Goal: Task Accomplishment & Management: Use online tool/utility

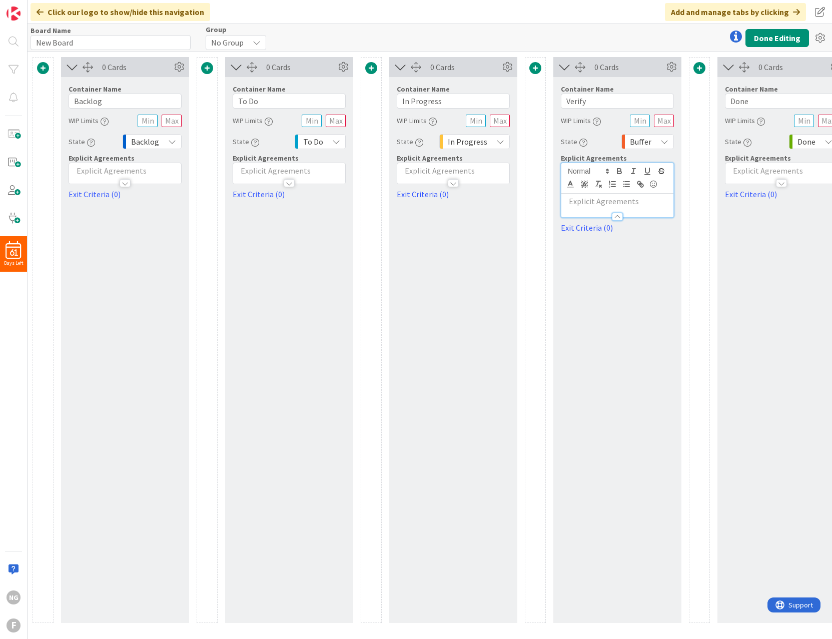
scroll to position [0, 47]
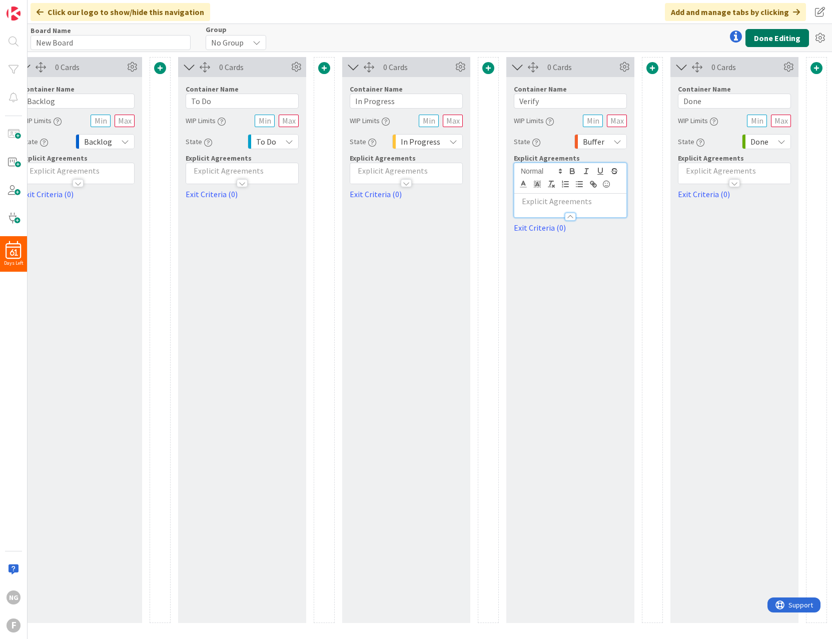
click at [784, 39] on button "Done Editing" at bounding box center [777, 38] width 64 height 18
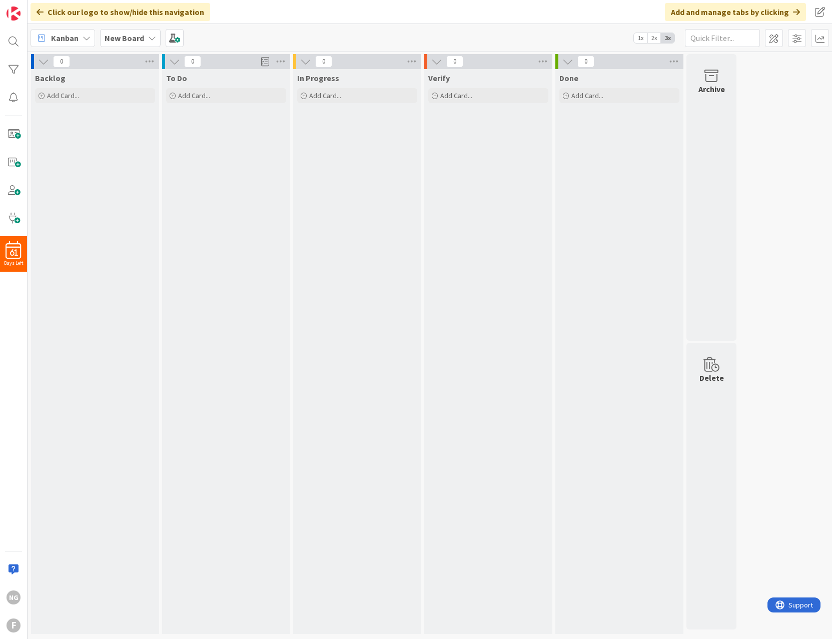
click at [124, 35] on b "New Board" at bounding box center [125, 38] width 40 height 10
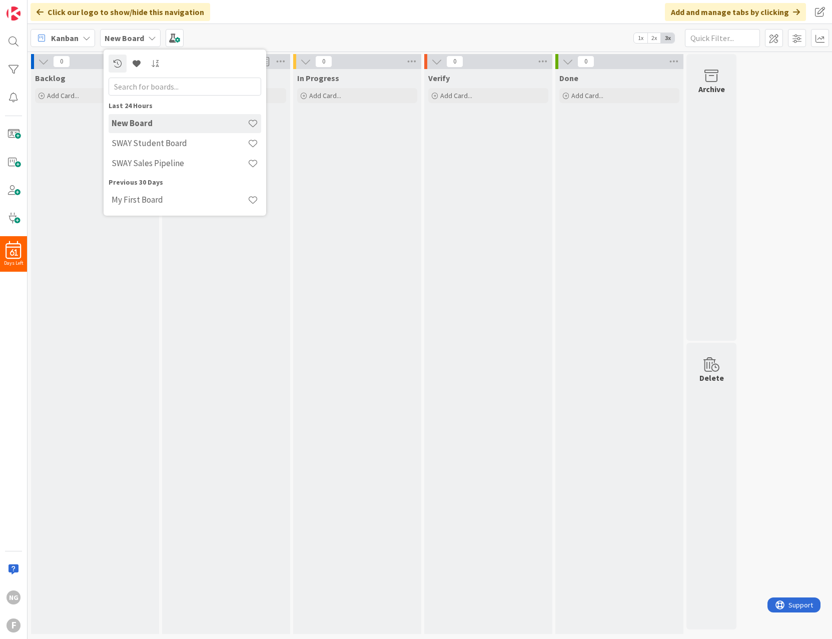
drag, startPoint x: 171, startPoint y: 124, endPoint x: 114, endPoint y: 37, distance: 103.9
click at [114, 37] on b "New Board" at bounding box center [125, 38] width 40 height 10
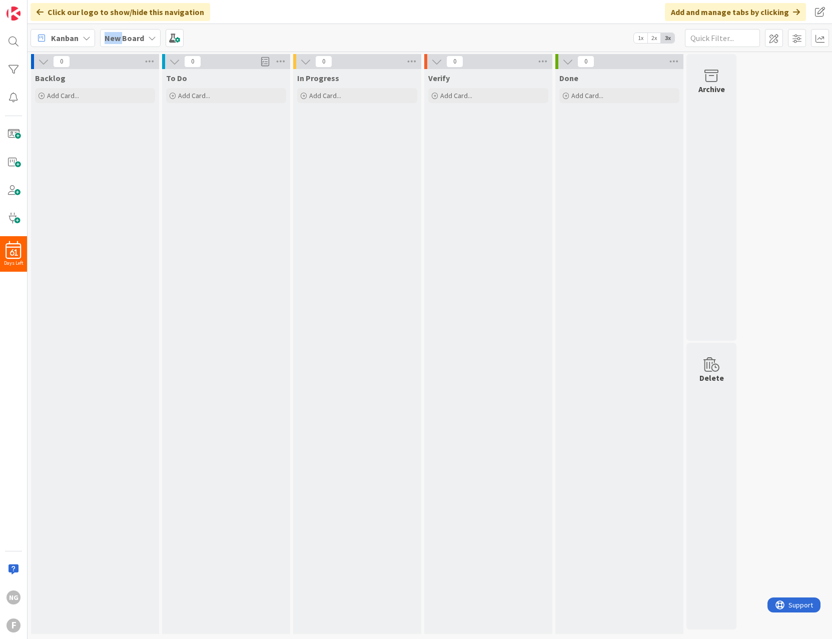
click at [114, 37] on b "New Board" at bounding box center [125, 38] width 40 height 10
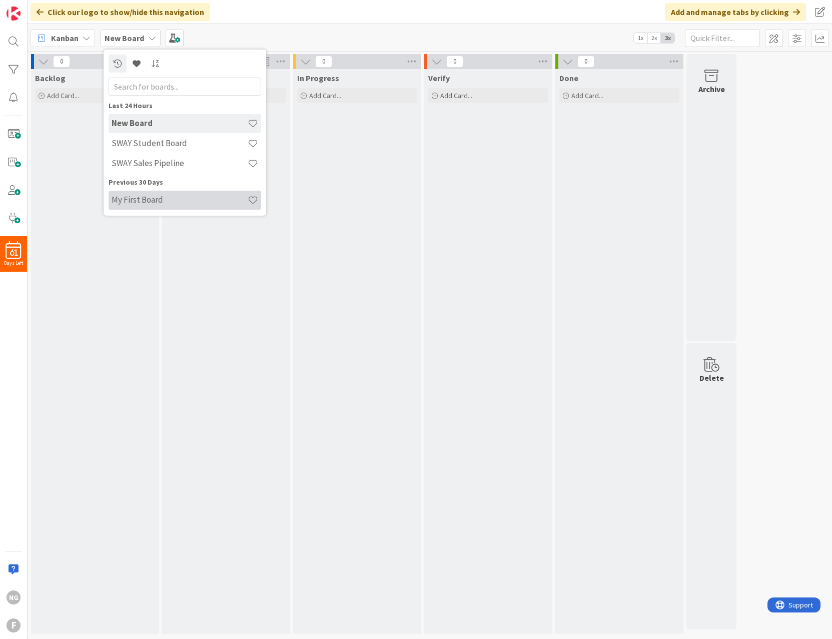
click at [151, 197] on h4 "My First Board" at bounding box center [180, 200] width 136 height 10
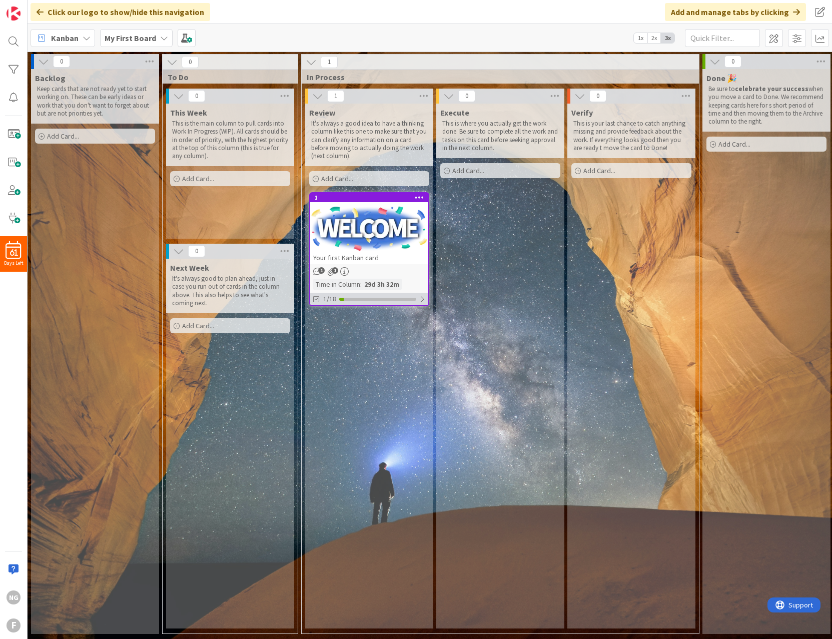
click at [346, 296] on div "1/18" at bounding box center [369, 299] width 118 height 13
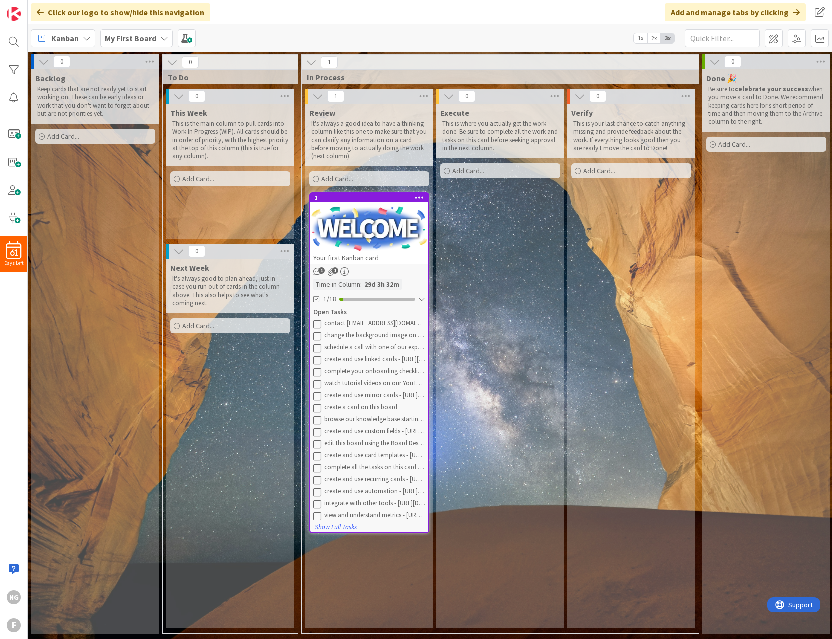
click at [370, 233] on div at bounding box center [369, 228] width 118 height 45
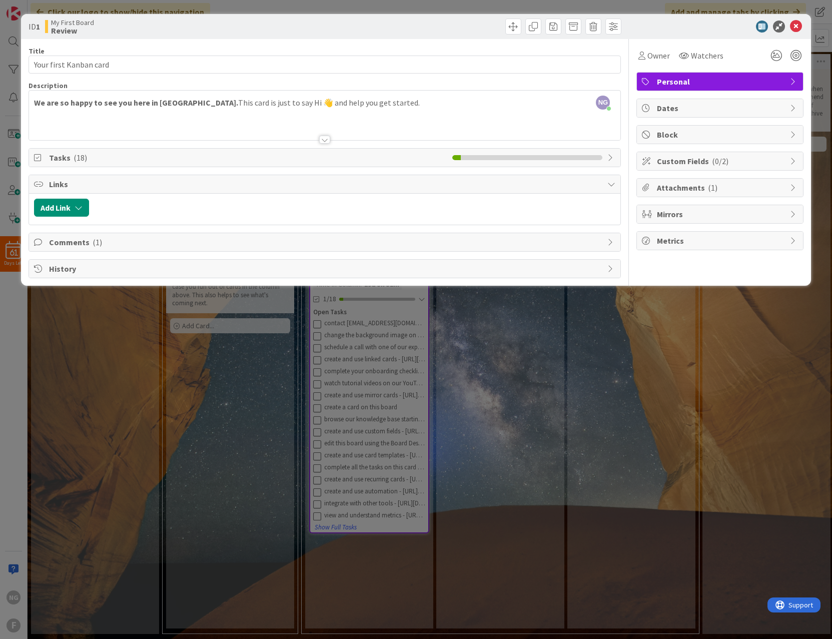
click at [75, 155] on span "( 18 )" at bounding box center [81, 158] width 14 height 10
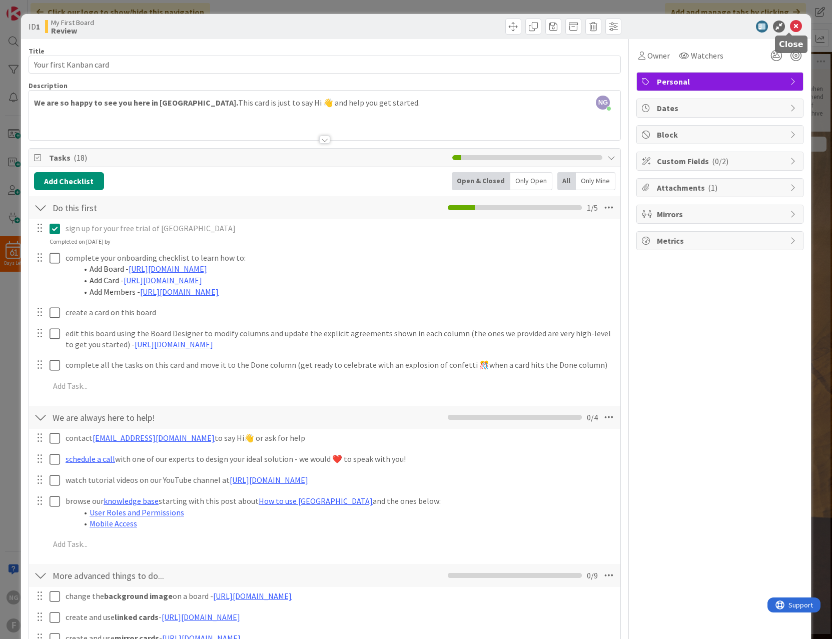
click at [791, 22] on icon at bounding box center [796, 27] width 12 height 12
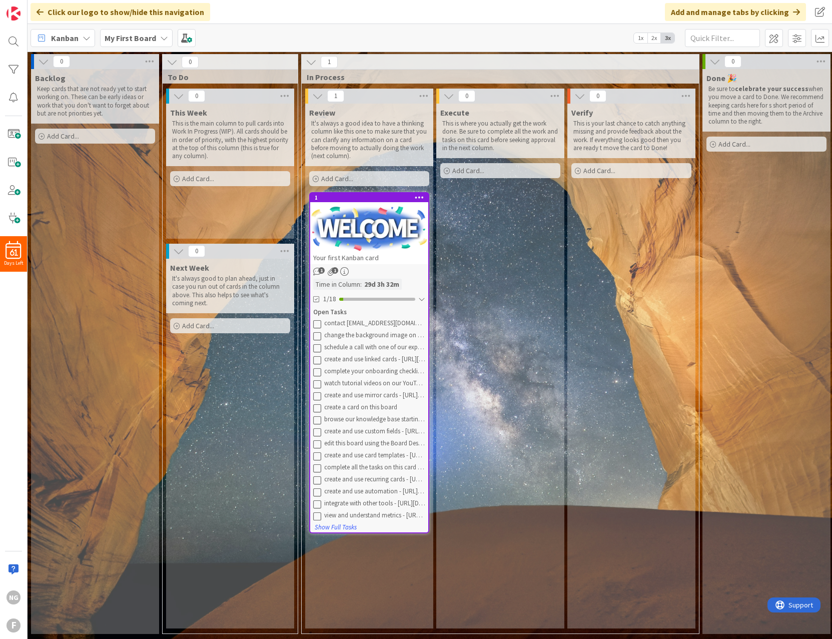
click at [69, 202] on div "Backlog Keep cards that are not ready yet to start working on. These can be ear…" at bounding box center [95, 351] width 128 height 565
click at [822, 13] on span at bounding box center [820, 12] width 18 height 18
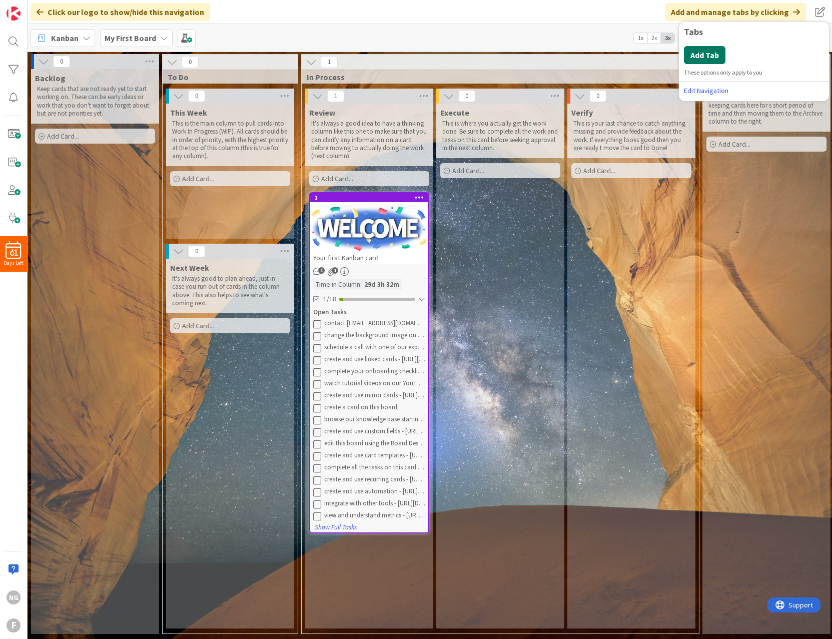
click at [705, 52] on button "Add Tab" at bounding box center [705, 55] width 42 height 18
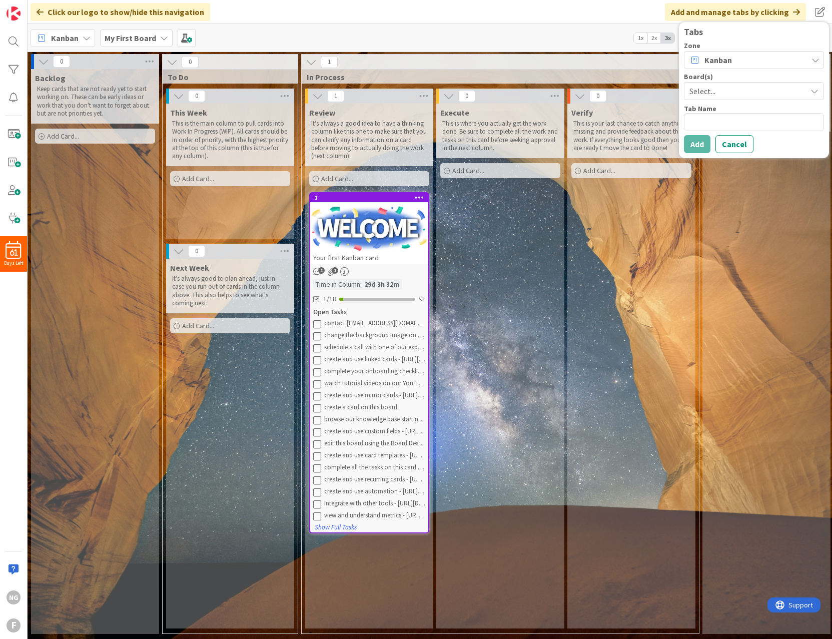
click at [705, 90] on span "Select..." at bounding box center [745, 91] width 112 height 14
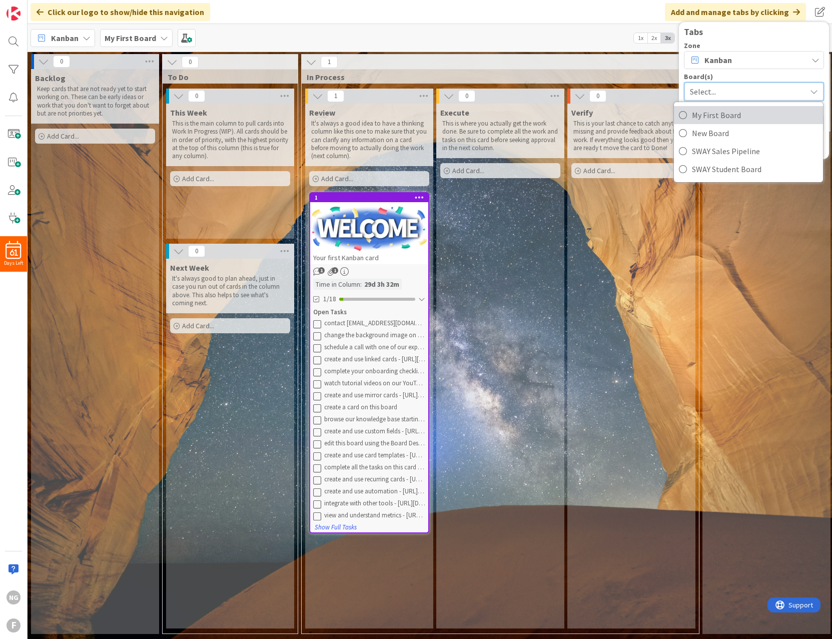
click at [706, 115] on span "My First Board" at bounding box center [755, 115] width 126 height 15
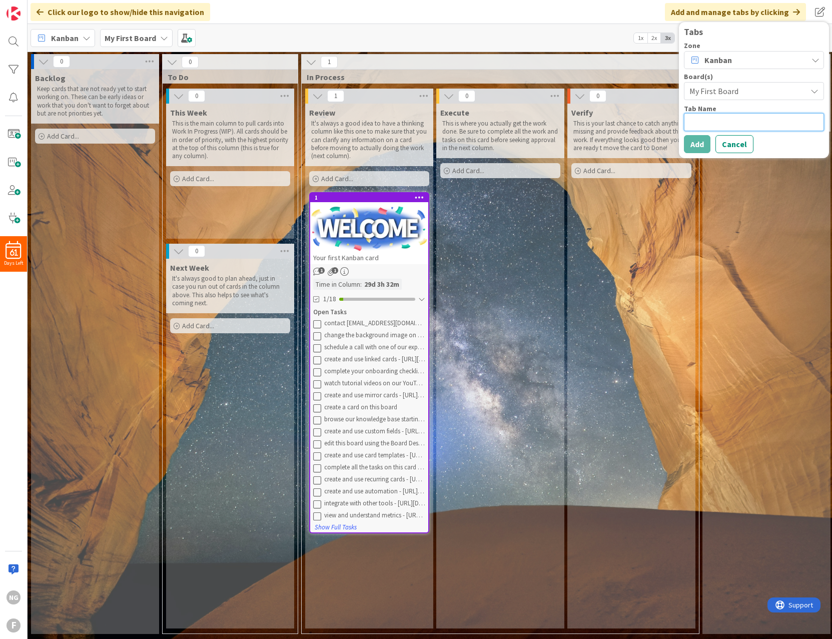
click at [701, 130] on textarea at bounding box center [754, 122] width 140 height 18
type textarea "x"
type textarea "t"
type textarea "x"
type textarea "tes"
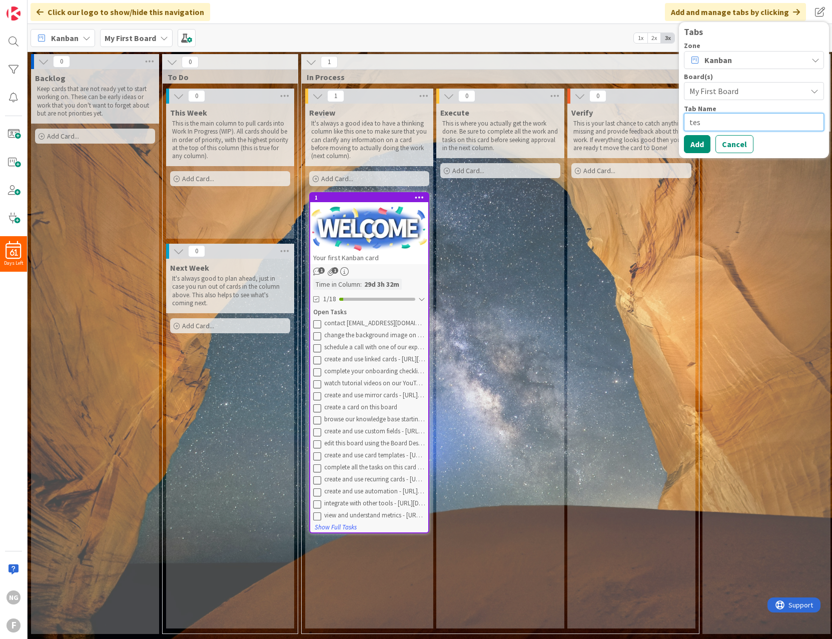
type textarea "x"
type textarea "test"
click at [695, 147] on button "Add" at bounding box center [697, 144] width 27 height 18
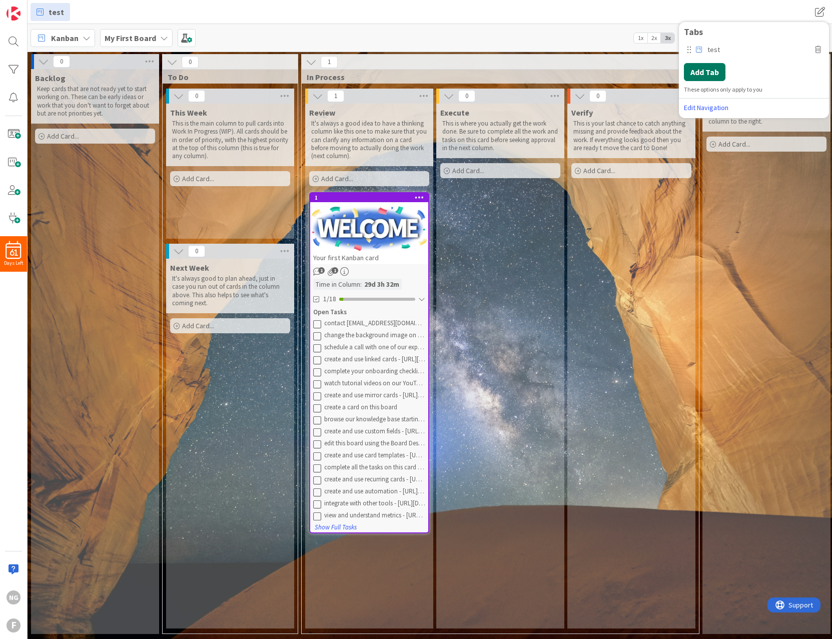
click at [695, 72] on button "Add Tab" at bounding box center [705, 72] width 42 height 18
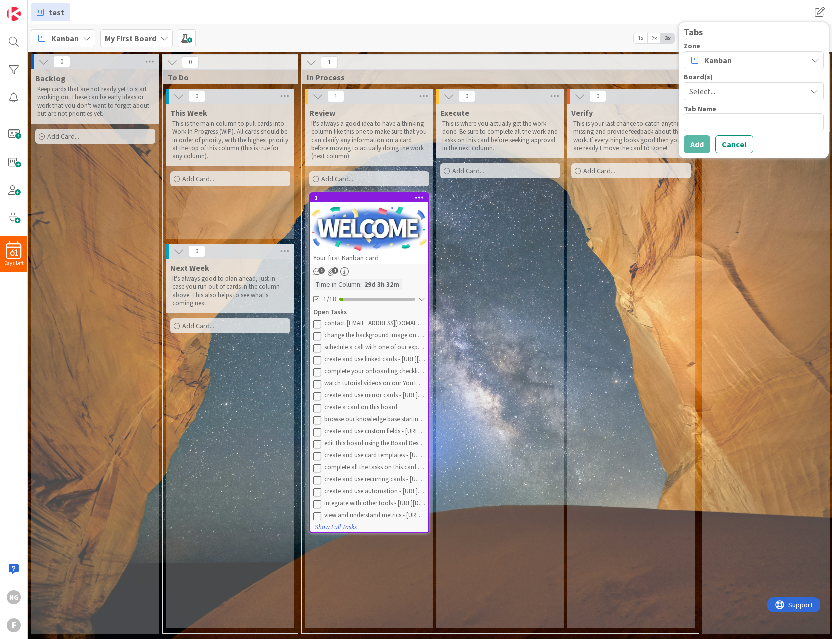
click at [696, 89] on span "Select..." at bounding box center [745, 91] width 112 height 14
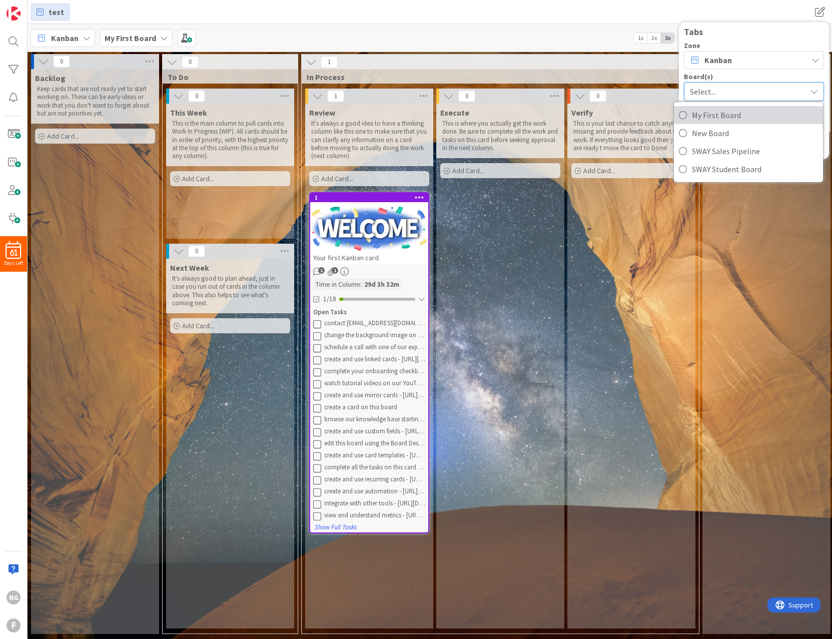
click at [704, 116] on span "My First Board" at bounding box center [755, 115] width 126 height 15
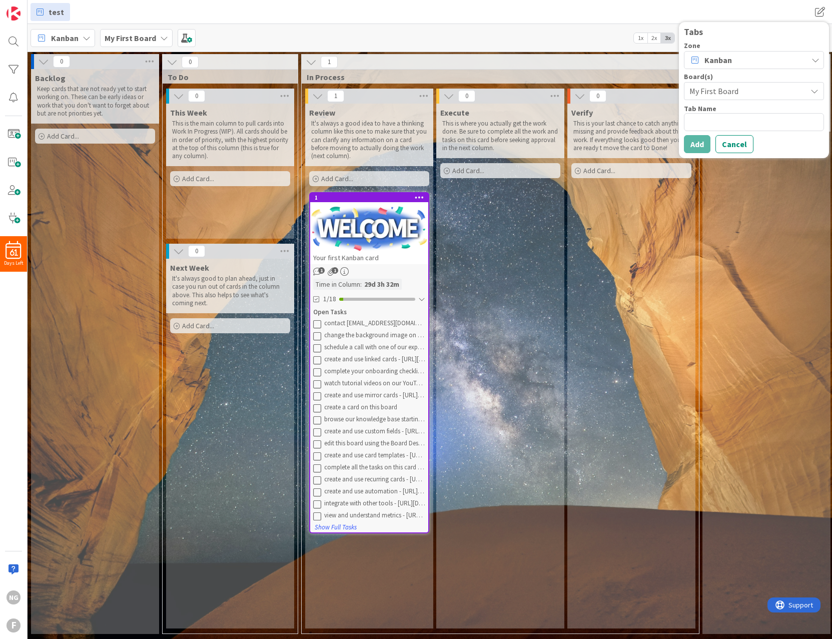
click at [707, 69] on div "Zone Kanban Board(s) My First Board My First Board New Board SWAY Sales Pipelin…" at bounding box center [754, 97] width 140 height 111
click at [707, 64] on span "Kanban" at bounding box center [718, 60] width 28 height 12
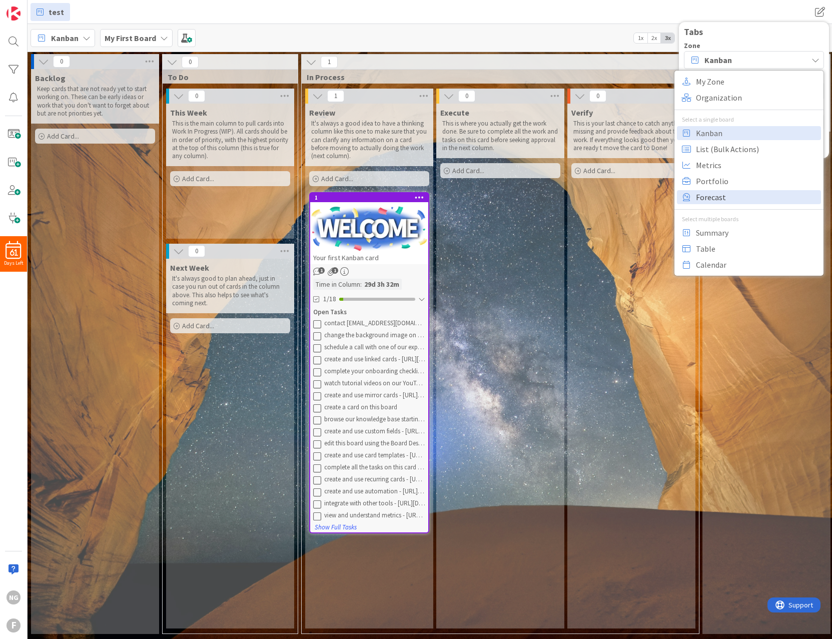
click at [701, 196] on span "Forecast" at bounding box center [757, 197] width 122 height 15
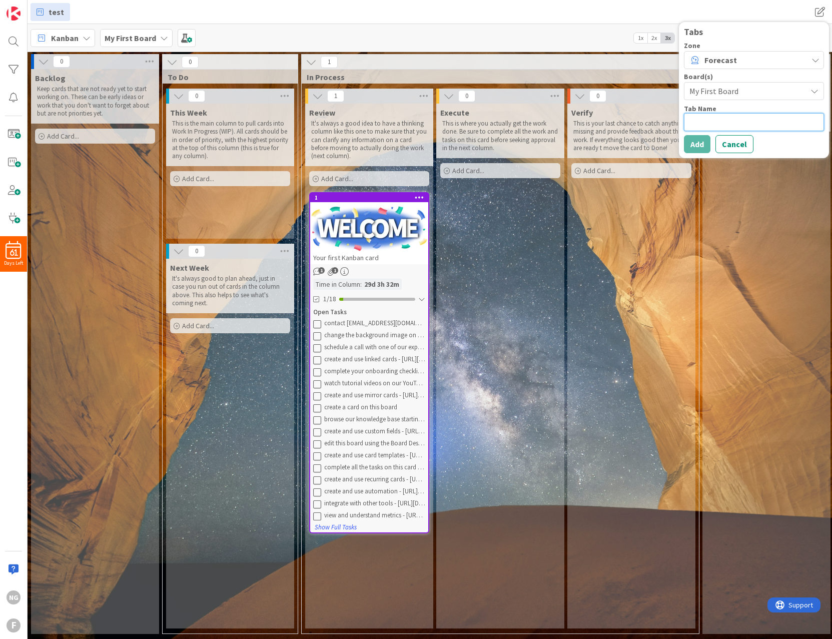
click at [705, 124] on textarea at bounding box center [754, 122] width 140 height 18
type textarea "x"
type textarea "t"
type textarea "x"
type textarea "te"
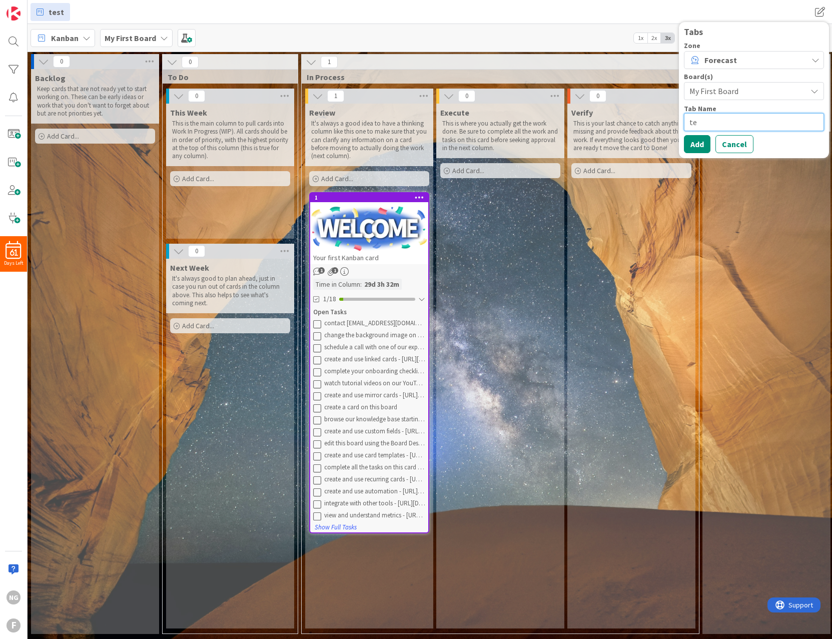
type textarea "x"
type textarea "test"
type textarea "x"
type textarea "test"
type textarea "x"
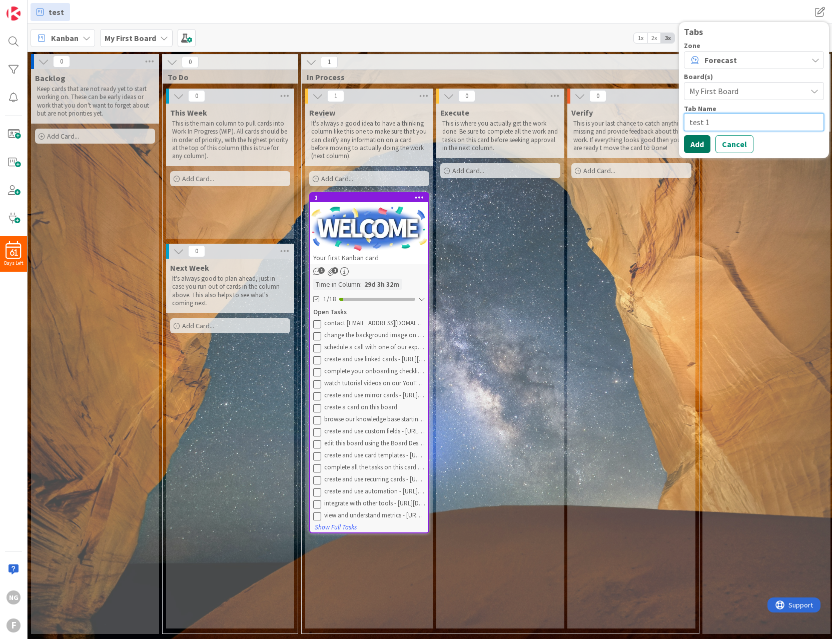
type textarea "test 1"
click at [692, 146] on button "Add" at bounding box center [697, 144] width 27 height 18
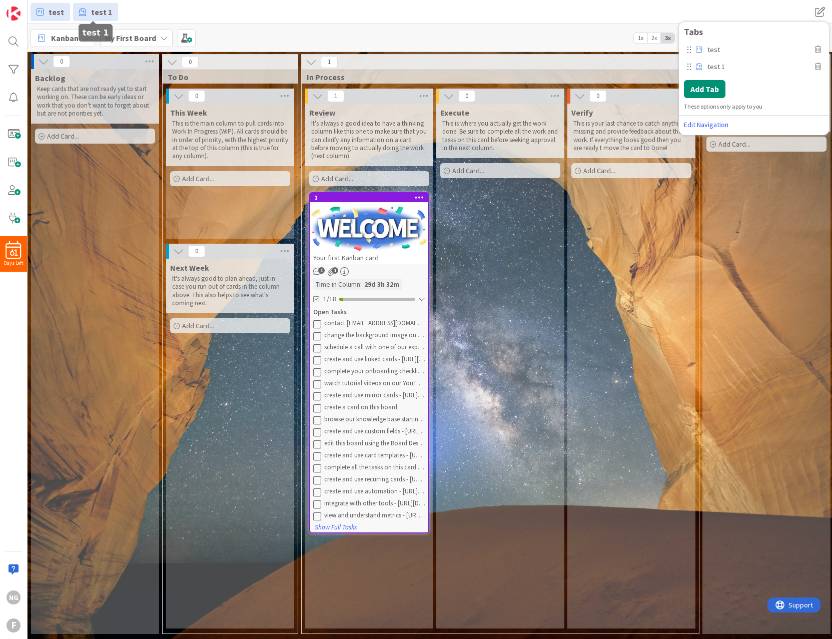
click at [90, 18] on link "test 1" at bounding box center [95, 12] width 45 height 18
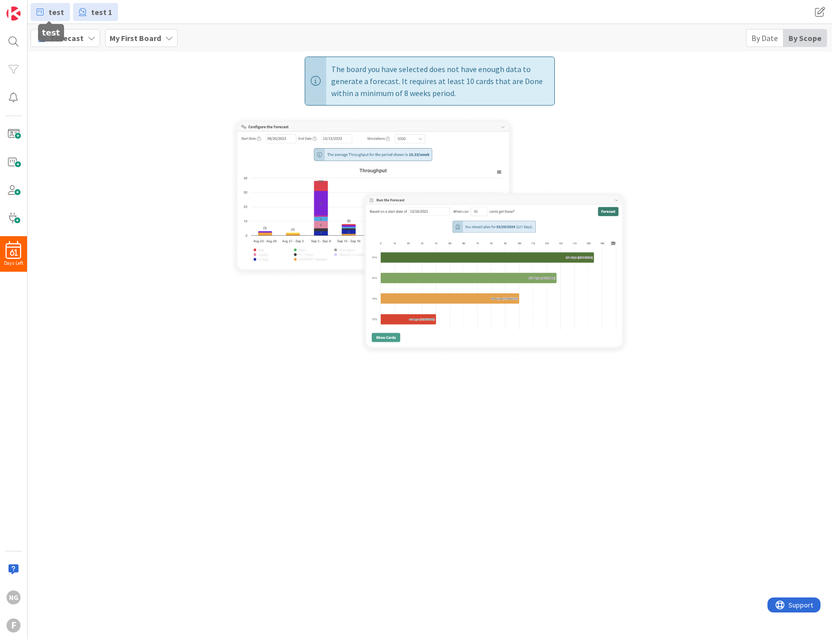
click at [54, 10] on span "test" at bounding box center [57, 12] width 16 height 12
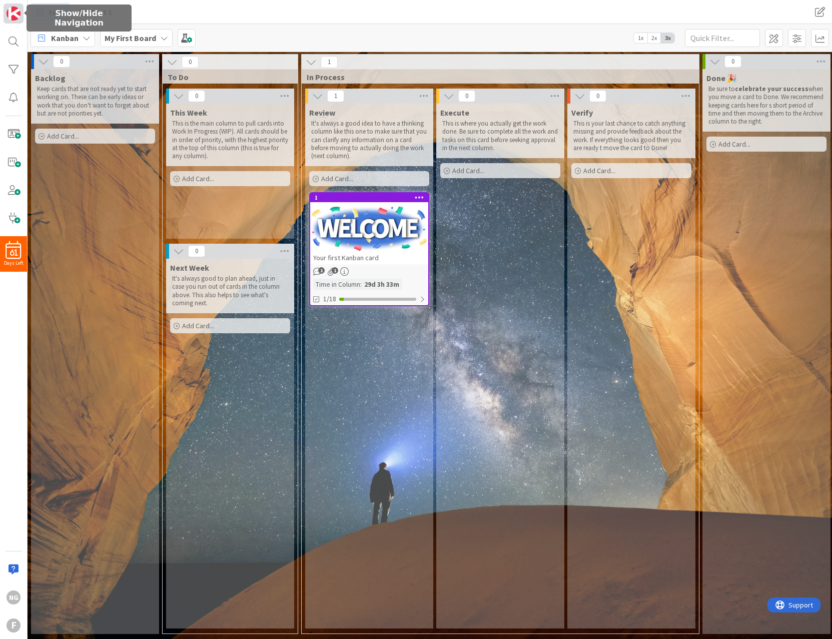
click at [16, 10] on img at bounding box center [14, 14] width 14 height 14
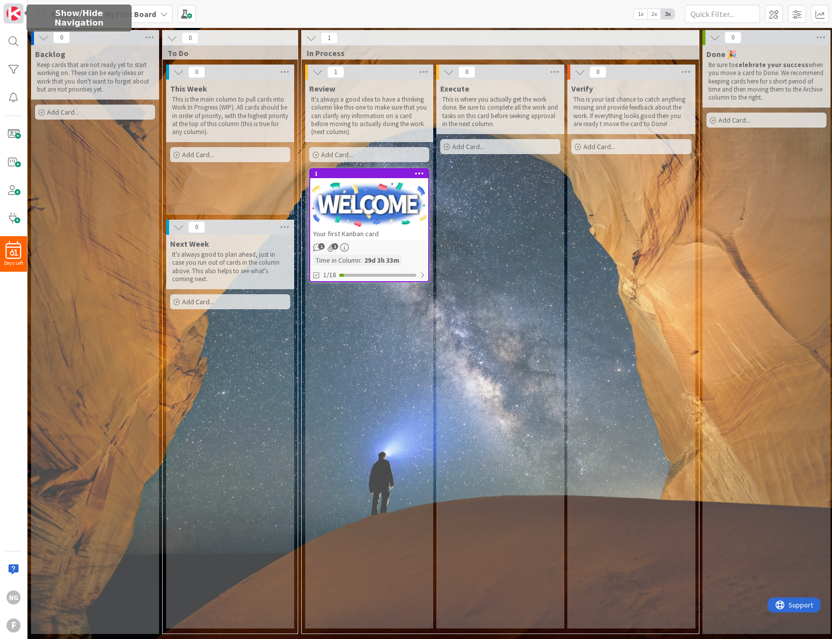
click at [16, 10] on img at bounding box center [14, 14] width 14 height 14
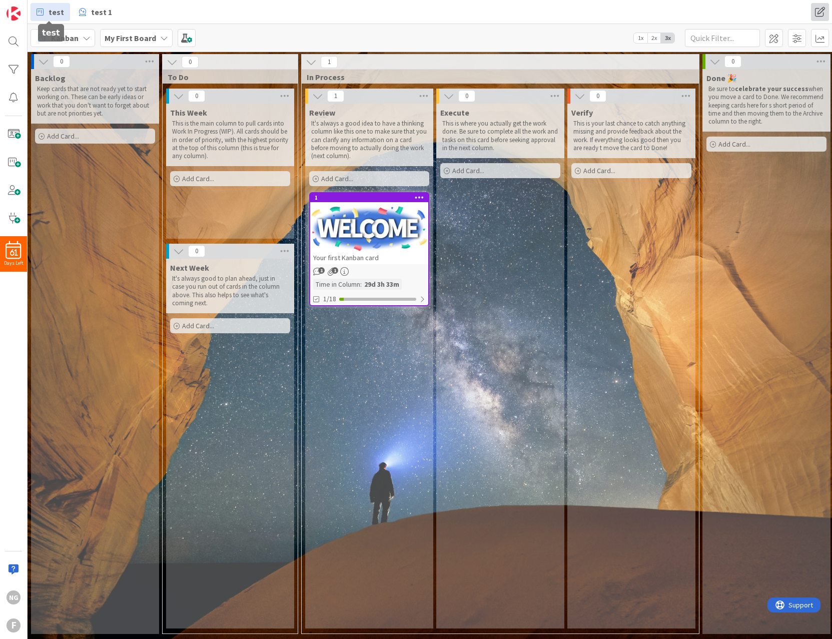
drag, startPoint x: 48, startPoint y: 10, endPoint x: 815, endPoint y: 10, distance: 767.4
click at [815, 10] on span at bounding box center [820, 12] width 18 height 18
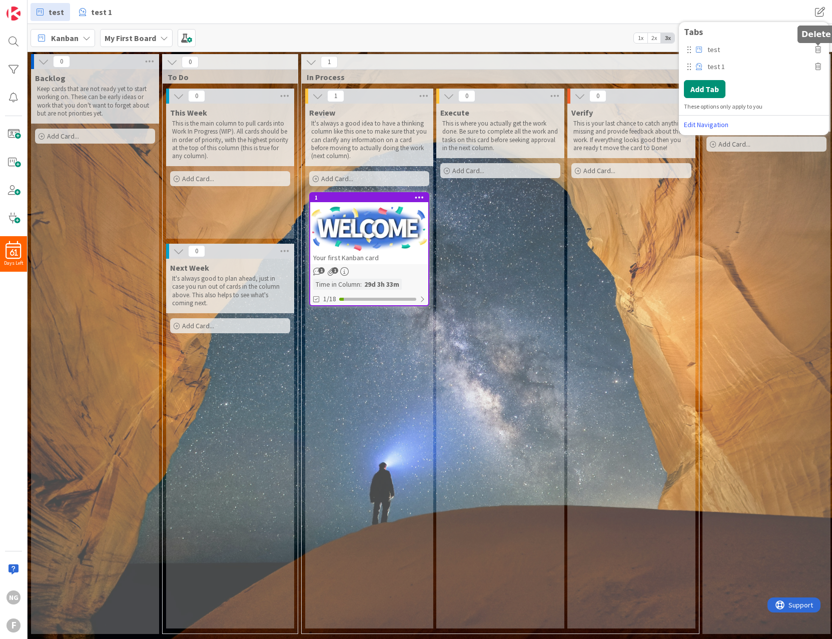
click at [817, 48] on icon at bounding box center [818, 49] width 6 height 7
click at [695, 93] on button "Delete" at bounding box center [695, 94] width 38 height 18
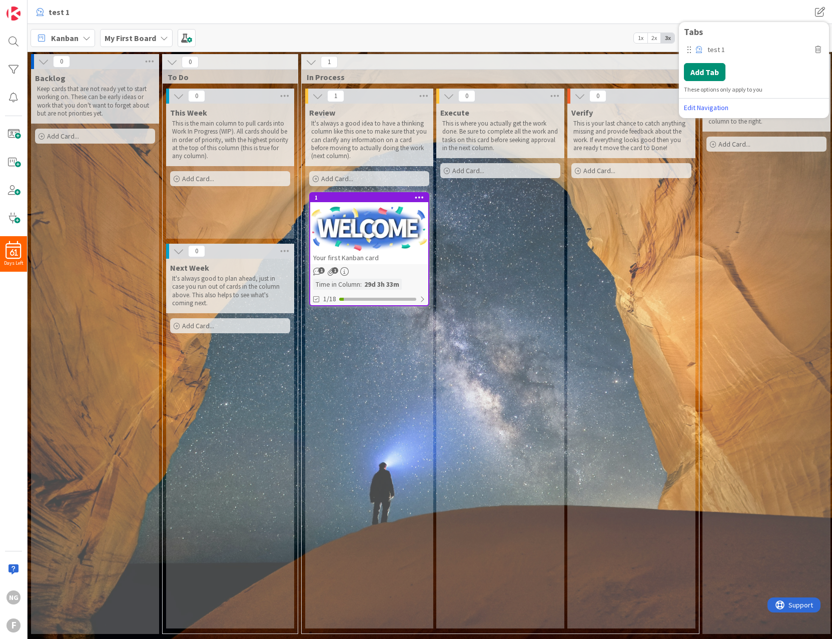
click at [822, 49] on div "test 1" at bounding box center [754, 49] width 140 height 15
click at [820, 48] on icon at bounding box center [818, 49] width 6 height 7
click at [694, 98] on button "Delete" at bounding box center [695, 94] width 38 height 18
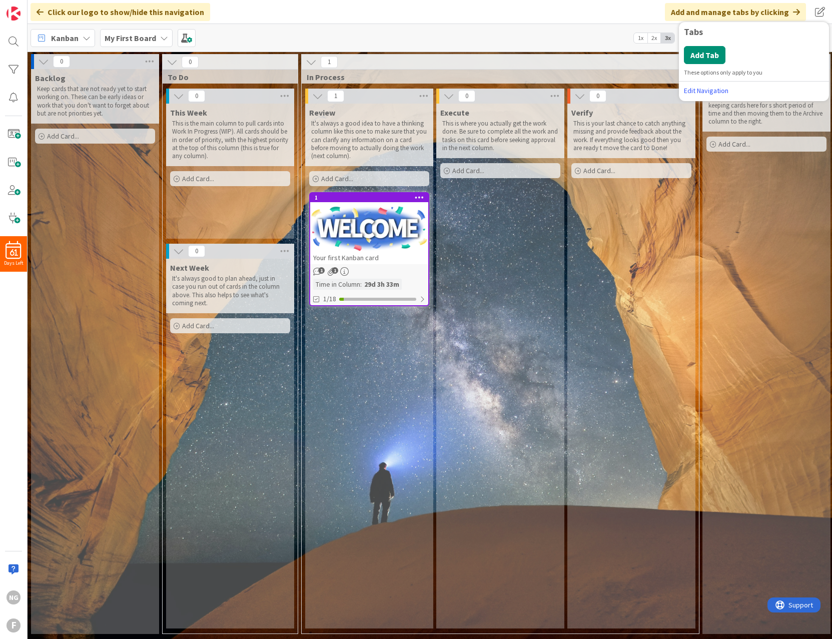
click at [731, 270] on div "Done 🎉 Be sure to celebrate your success when you move a card to Done. We recom…" at bounding box center [766, 351] width 128 height 565
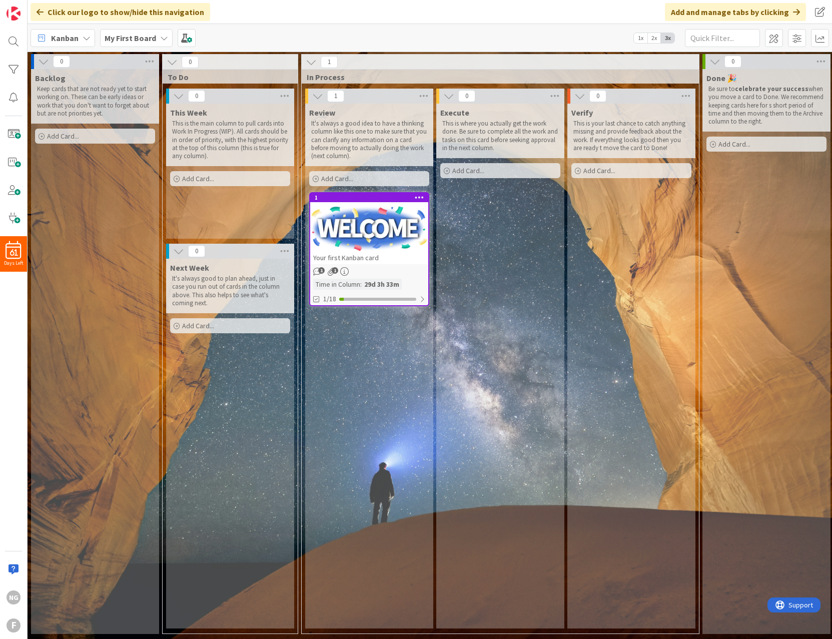
click at [744, 276] on div "Done 🎉 Be sure to celebrate your success when you move a card to Done. We recom…" at bounding box center [766, 351] width 128 height 565
click at [15, 13] on img at bounding box center [14, 14] width 14 height 14
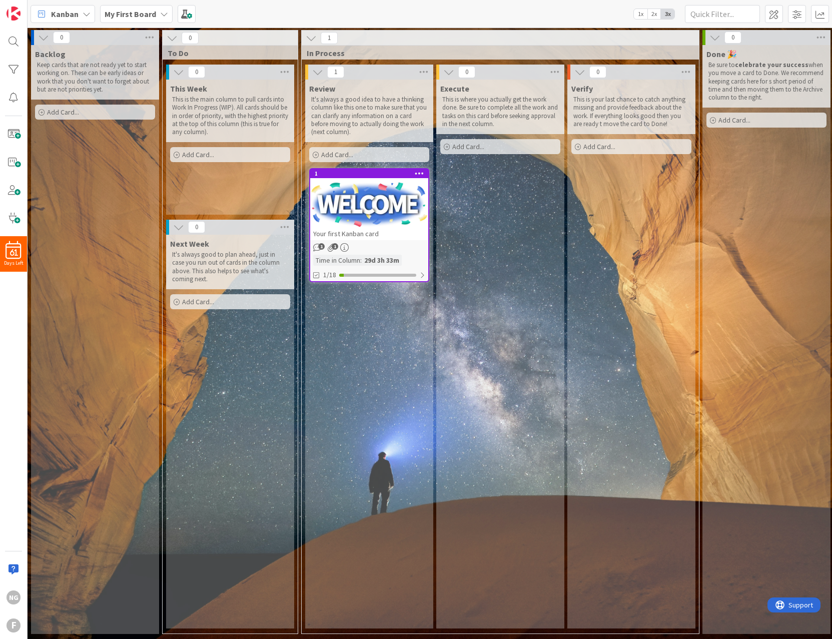
click at [188, 105] on p "This is the main column to pull cards into Work In Progress (WIP). All cards sh…" at bounding box center [230, 116] width 116 height 41
click at [212, 92] on div "This Week" at bounding box center [230, 89] width 120 height 10
click at [577, 15] on div "Kanban My First Board 1x 2x 3x" at bounding box center [430, 14] width 804 height 28
click at [796, 16] on span at bounding box center [797, 14] width 18 height 18
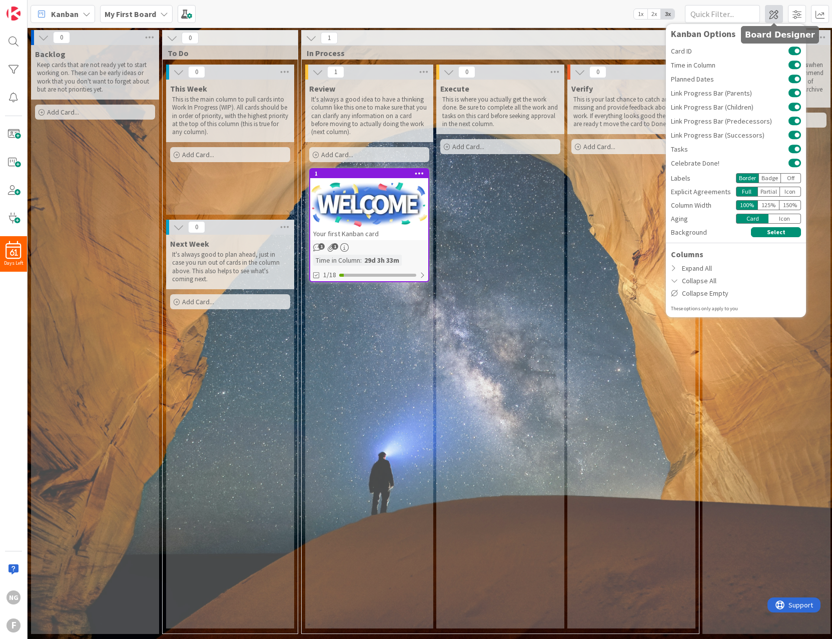
click at [778, 16] on span at bounding box center [774, 14] width 18 height 18
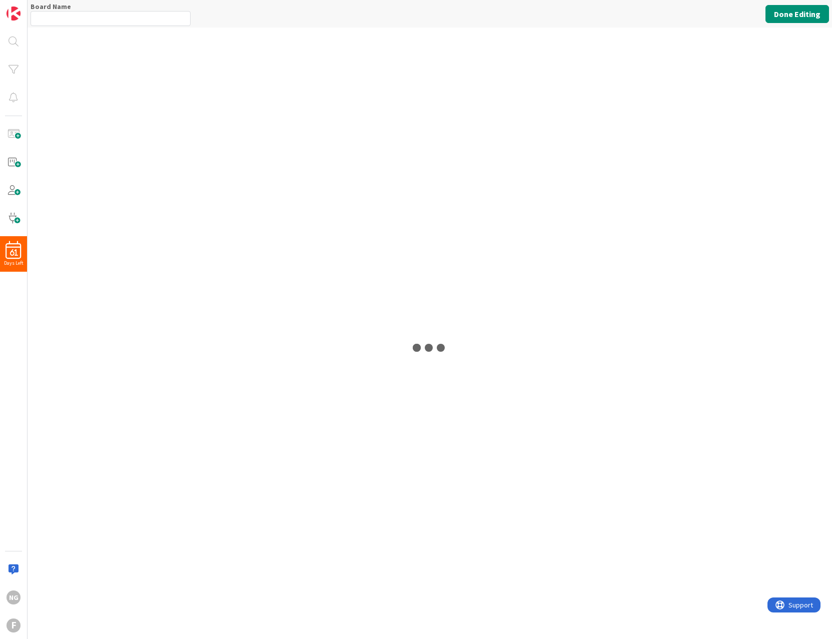
type input "My First Board"
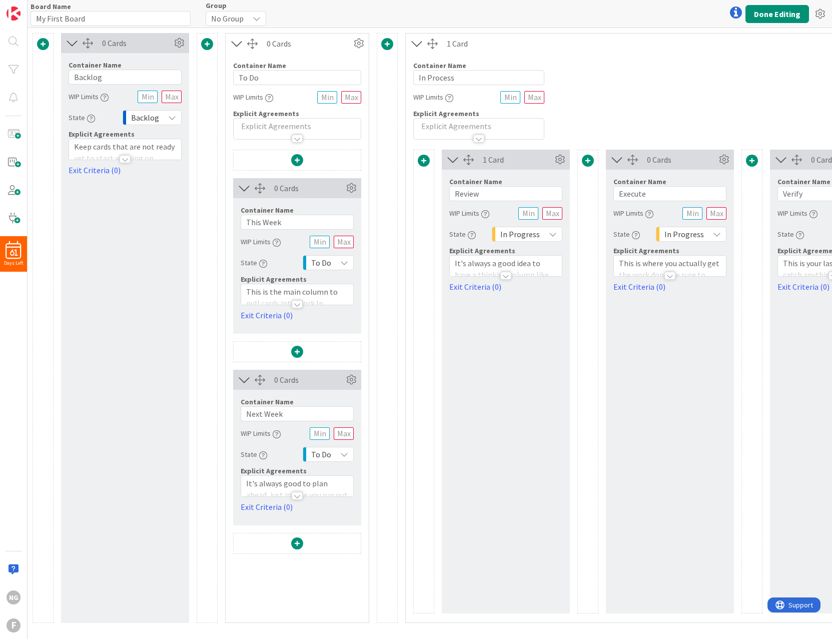
click at [301, 301] on div at bounding box center [297, 304] width 11 height 8
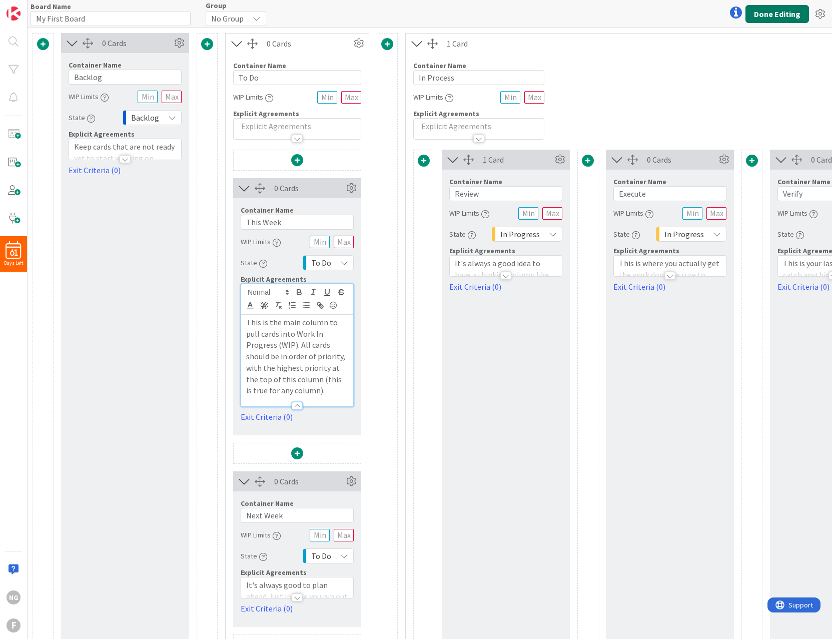
click at [780, 15] on button "Done Editing" at bounding box center [777, 14] width 64 height 18
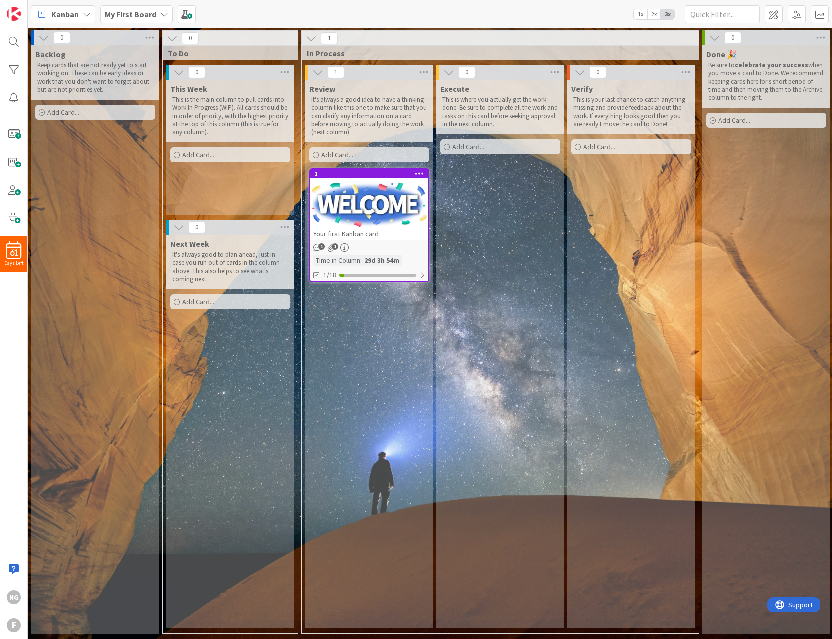
click at [221, 257] on p "It's always good to plan ahead, just in case you run out of cards in the column…" at bounding box center [230, 267] width 116 height 33
click at [76, 108] on span "Add Card..." at bounding box center [63, 112] width 32 height 9
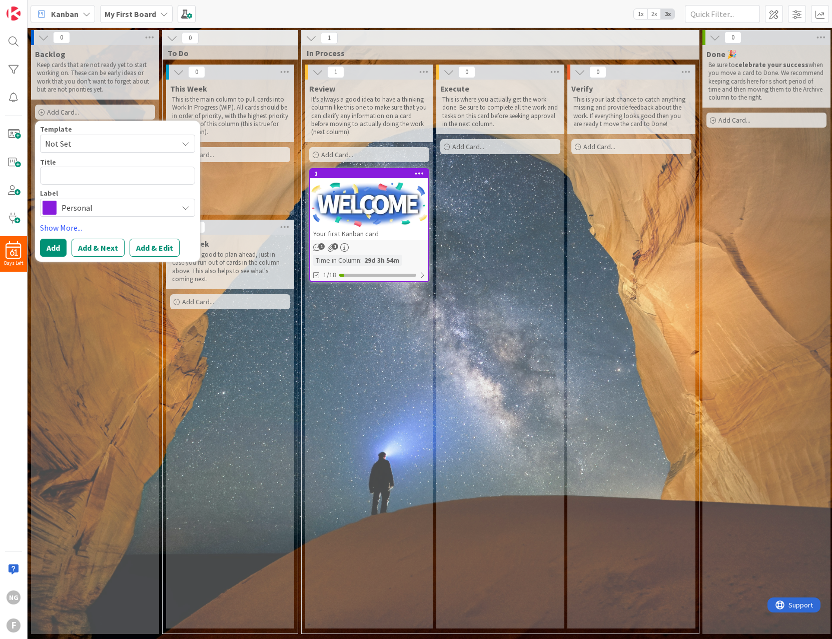
click at [83, 206] on span "Personal" at bounding box center [117, 208] width 111 height 14
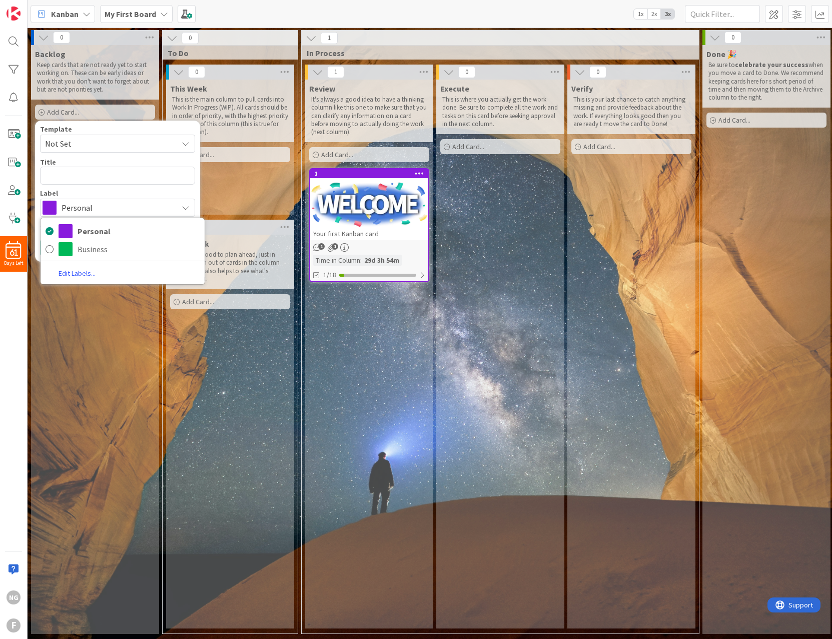
click at [89, 204] on span "Personal" at bounding box center [117, 208] width 111 height 14
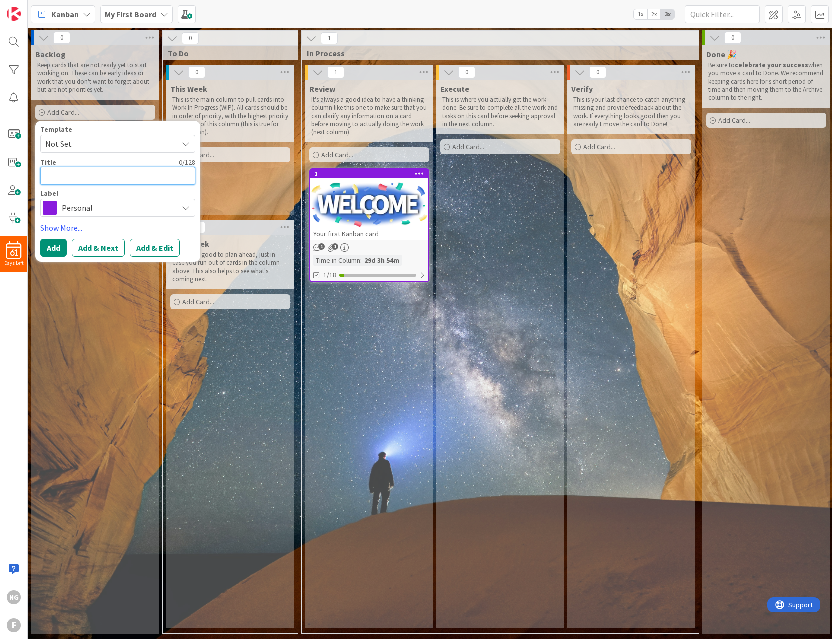
click at [66, 173] on textarea at bounding box center [117, 176] width 155 height 18
type textarea "x"
type textarea "T"
type textarea "x"
type textarea "Ta"
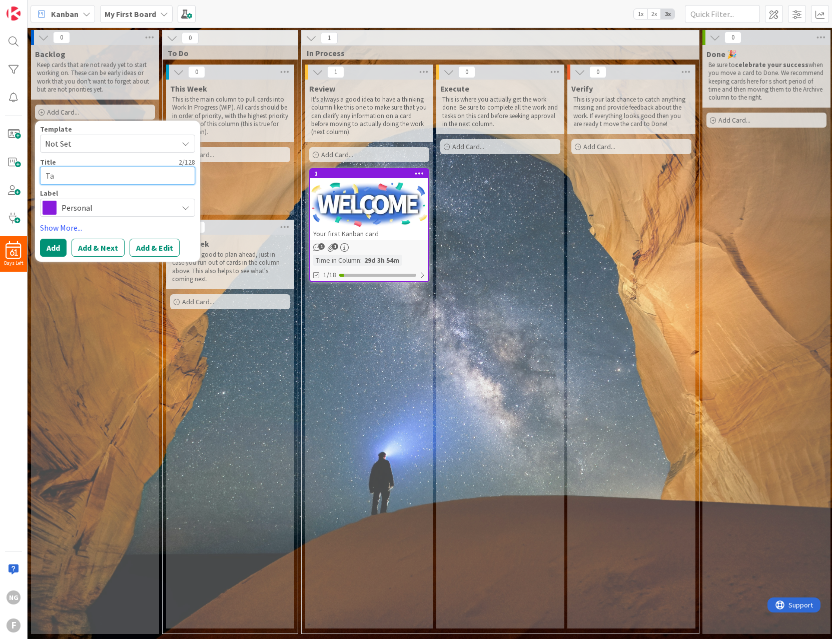
type textarea "x"
type textarea "Tax"
type textarea "x"
type textarea "Taxe"
type textarea "x"
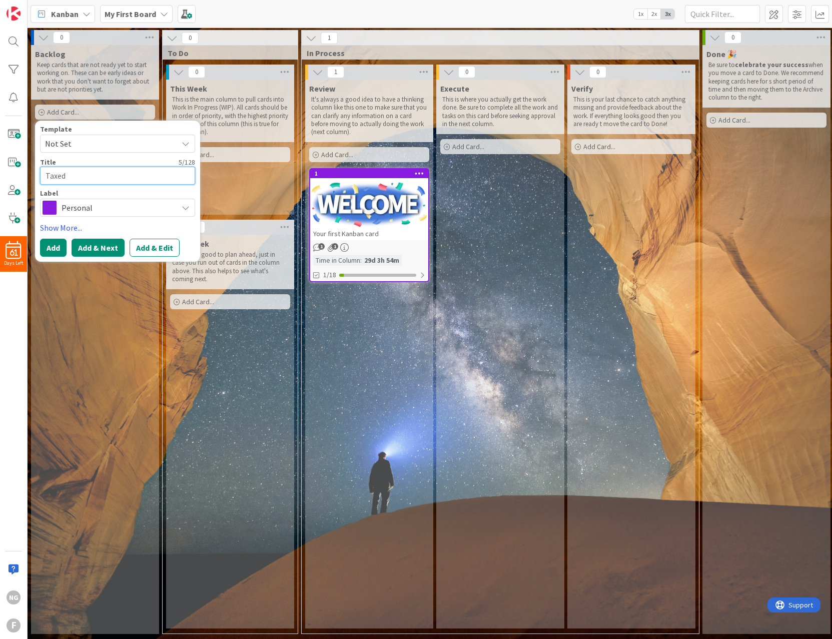
type textarea "Taxed"
click at [92, 249] on button "Add & Next" at bounding box center [98, 248] width 53 height 18
click at [77, 180] on textarea at bounding box center [117, 176] width 155 height 18
type textarea "x"
type textarea "Y"
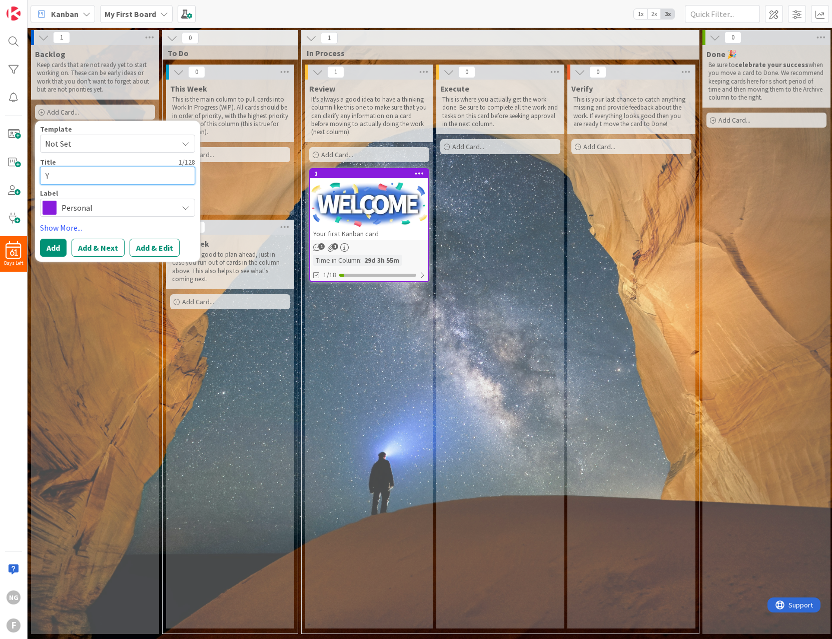
type textarea "x"
type textarea "YN"
type textarea "x"
type textarea "YNA"
type textarea "x"
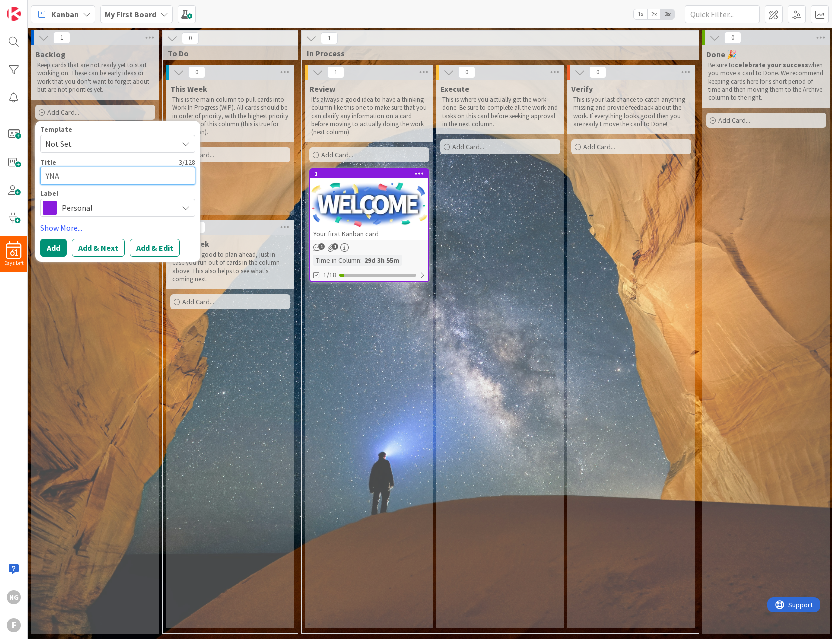
type textarea "YNAP"
type textarea "x"
type textarea "YNA"
type textarea "x"
type textarea "YNAB"
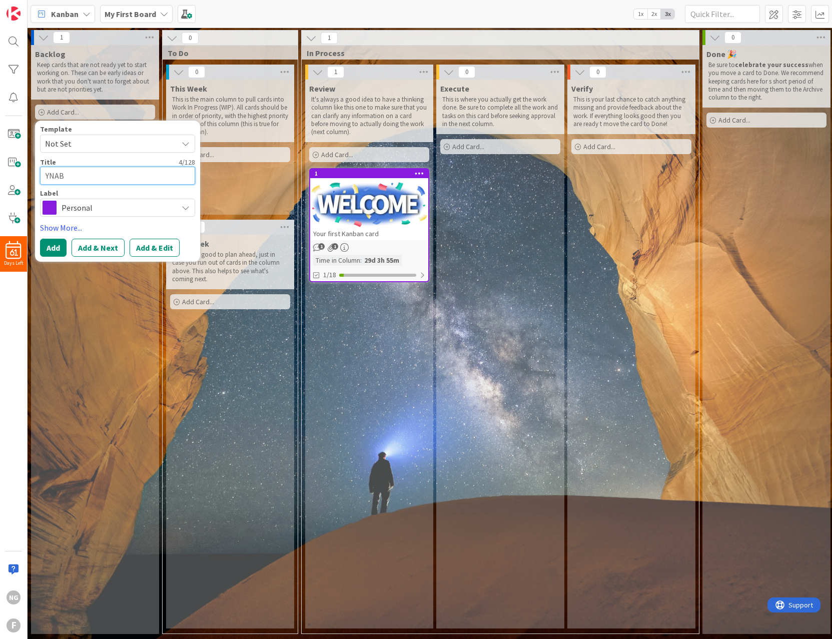
type textarea "x"
type textarea "YNAB"
type textarea "x"
type textarea "YNAB U"
type textarea "x"
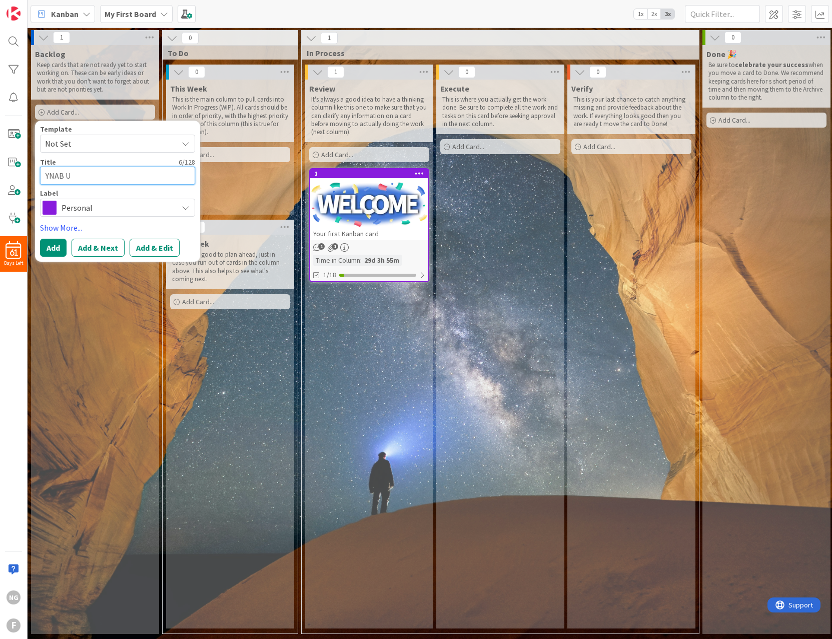
type textarea "YNAB Up"
type textarea "x"
type textarea "YNAB Upd"
type textarea "x"
type textarea "YNAB Upda"
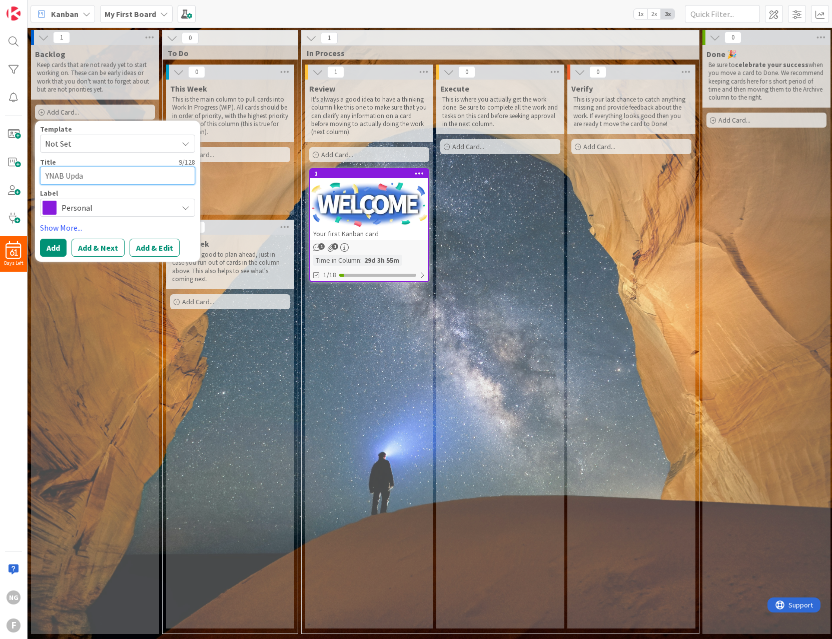
type textarea "x"
type textarea "YNAB Update"
type textarea "x"
type textarea "YNAB Update"
click at [84, 247] on button "Add & Next" at bounding box center [98, 248] width 53 height 18
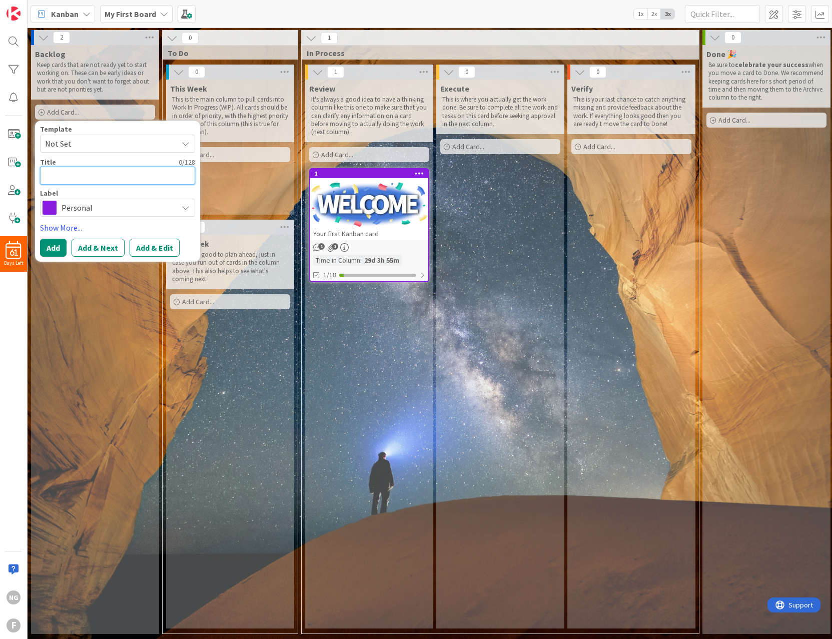
click at [68, 176] on textarea at bounding box center [117, 176] width 155 height 18
type textarea "x"
type textarea "F"
type textarea "x"
type textarea "Fi"
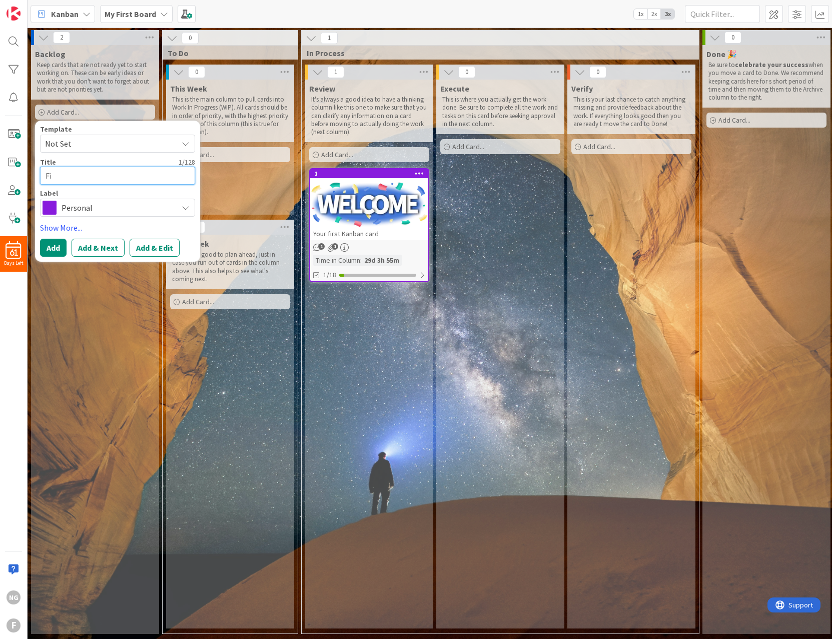
type textarea "x"
type textarea "Fix"
type textarea "x"
type textarea "Fix"
type textarea "x"
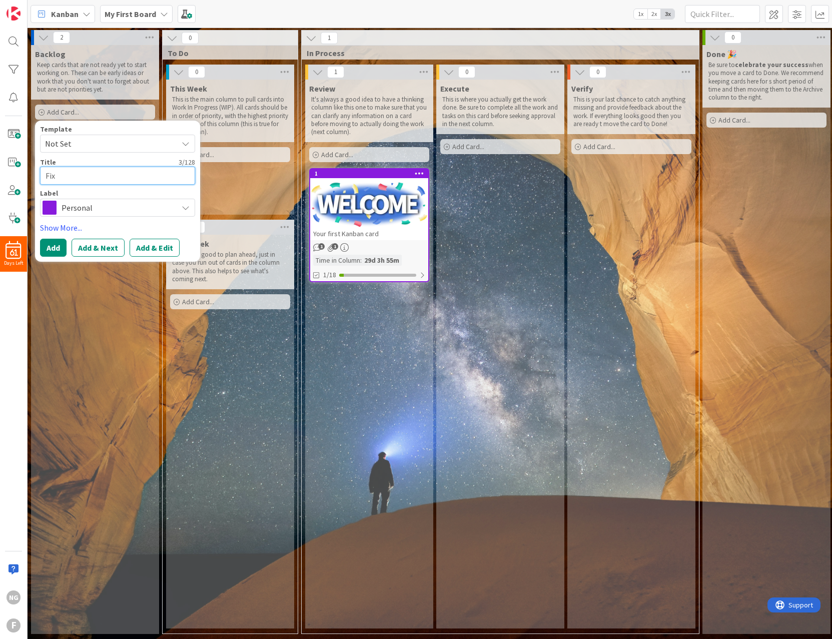
type textarea "Fix m"
type textarea "x"
type textarea "Fix my"
type textarea "x"
type textarea "Fix my o"
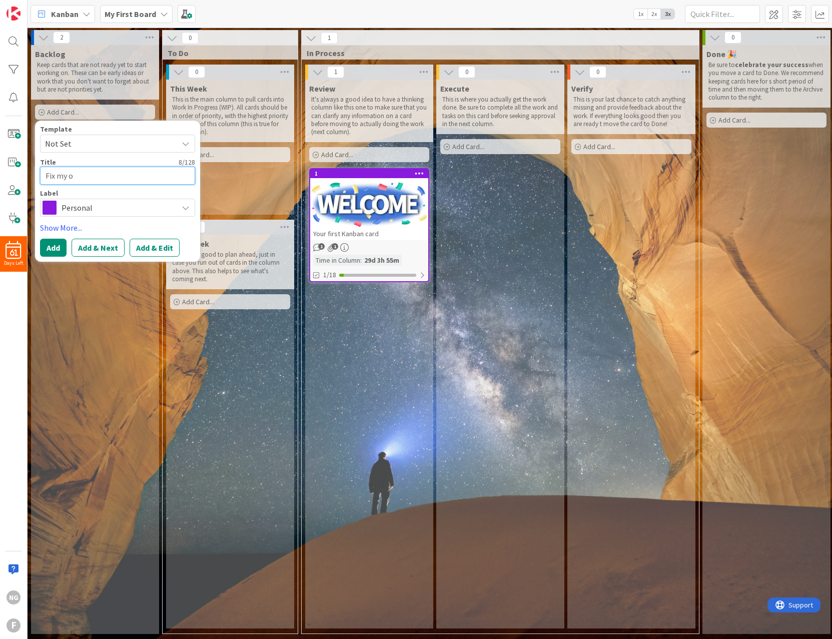
type textarea "x"
type textarea "Fix my of"
type textarea "x"
type textarea "Fix my o"
type textarea "x"
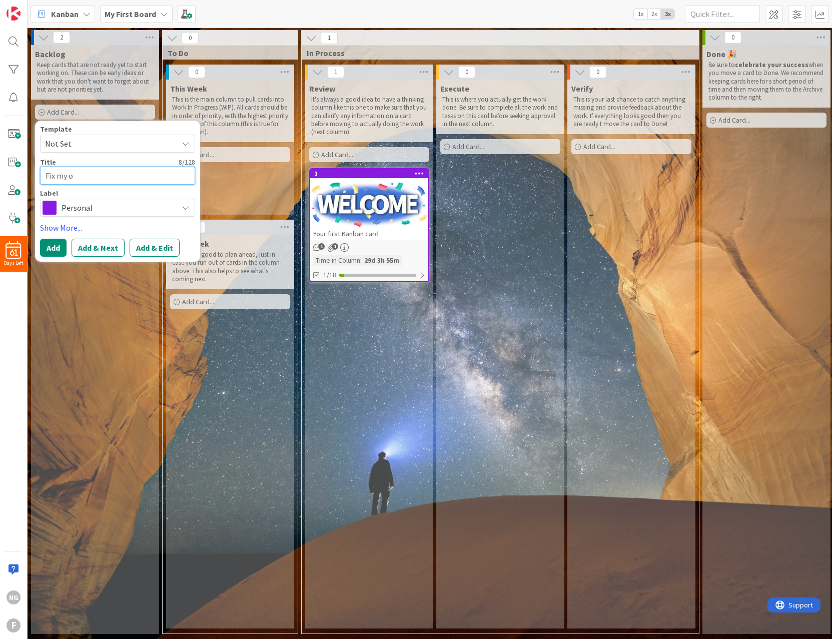
type textarea "Fix my"
type textarea "x"
type textarea "Fix my"
type textarea "x"
type textarea "Fix my o"
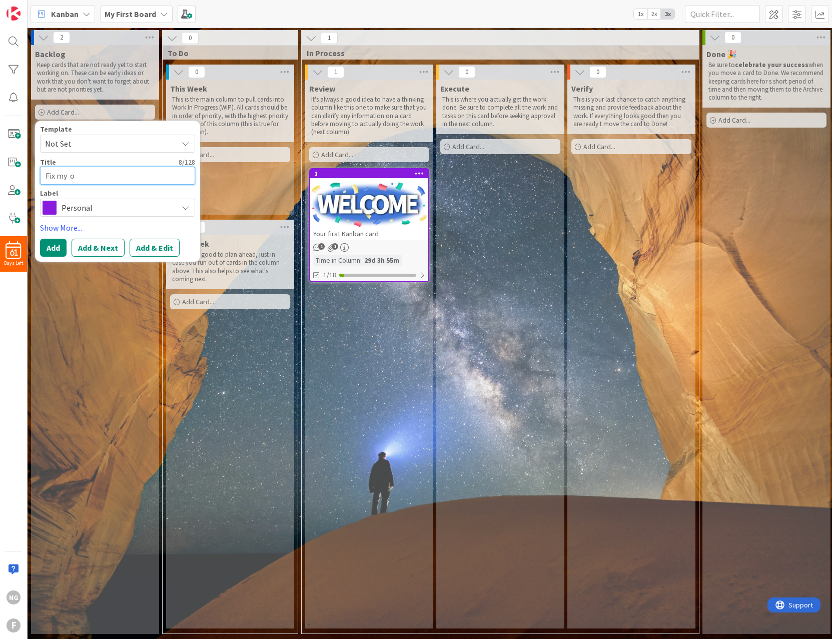
type textarea "x"
type textarea "Fix my of"
type textarea "x"
type textarea "Fix my off"
type textarea "x"
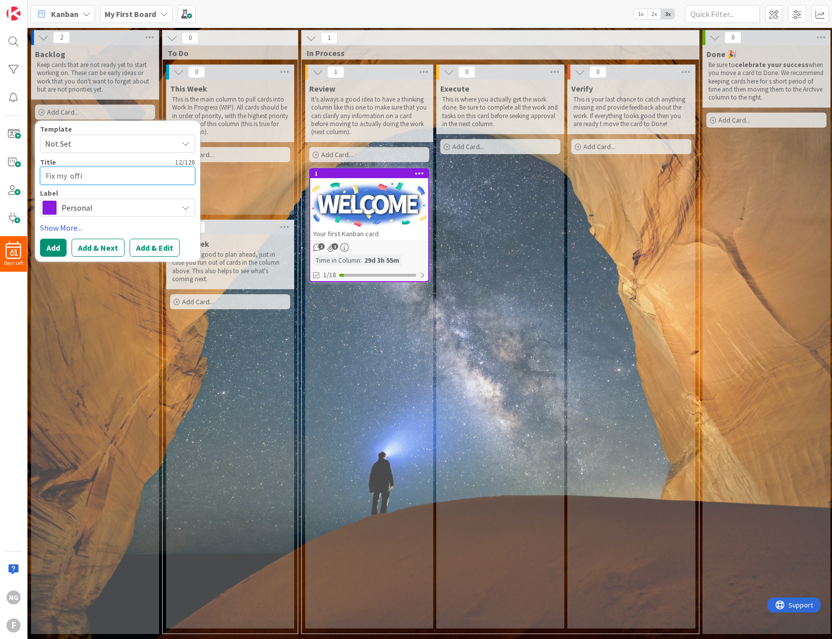
type textarea "Fix my offic"
type textarea "x"
type textarea "Fix my office"
click at [99, 246] on button "Add & Next" at bounding box center [98, 248] width 53 height 18
click at [68, 181] on textarea at bounding box center [117, 176] width 155 height 18
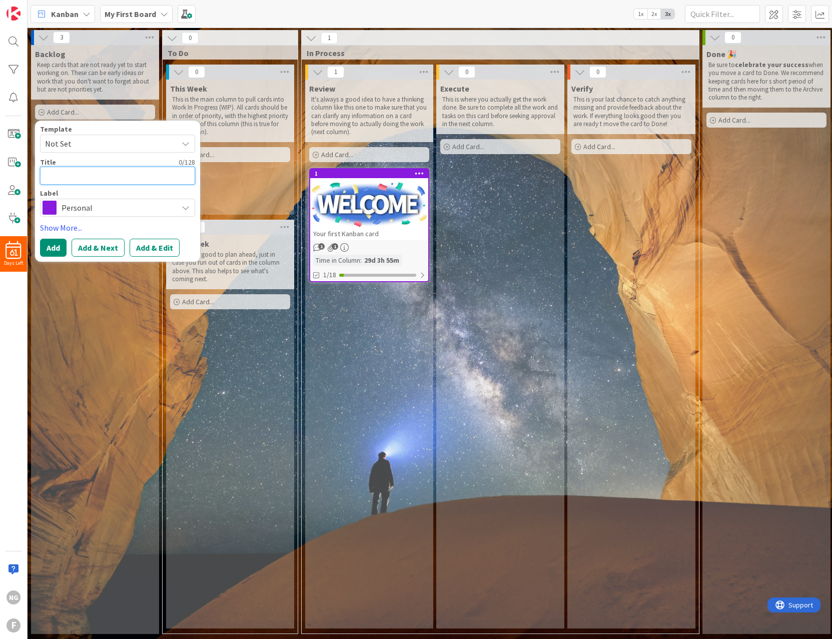
type textarea "x"
type textarea "A"
type textarea "x"
type textarea "Ask"
type textarea "x"
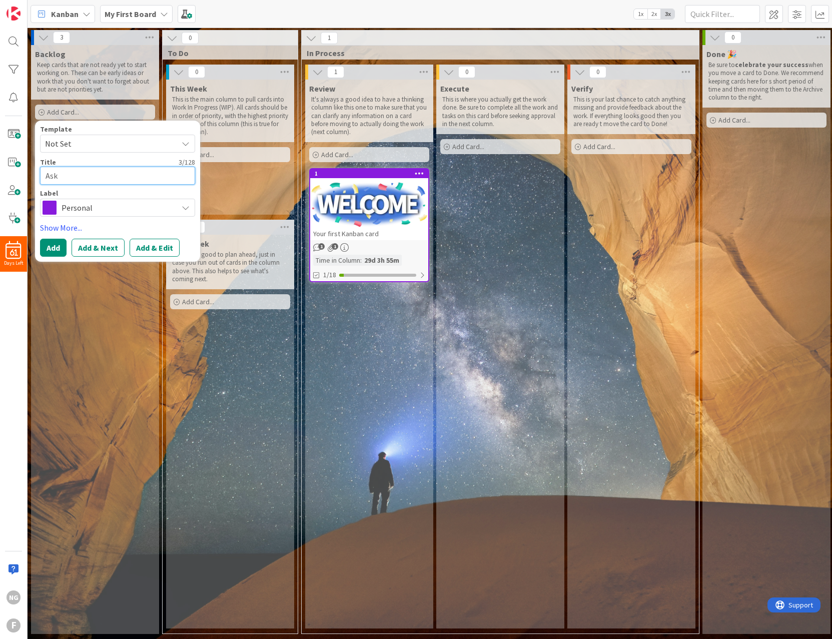
type textarea "Ask"
type textarea "x"
type textarea "Ask a"
type textarea "x"
type textarea "Ask"
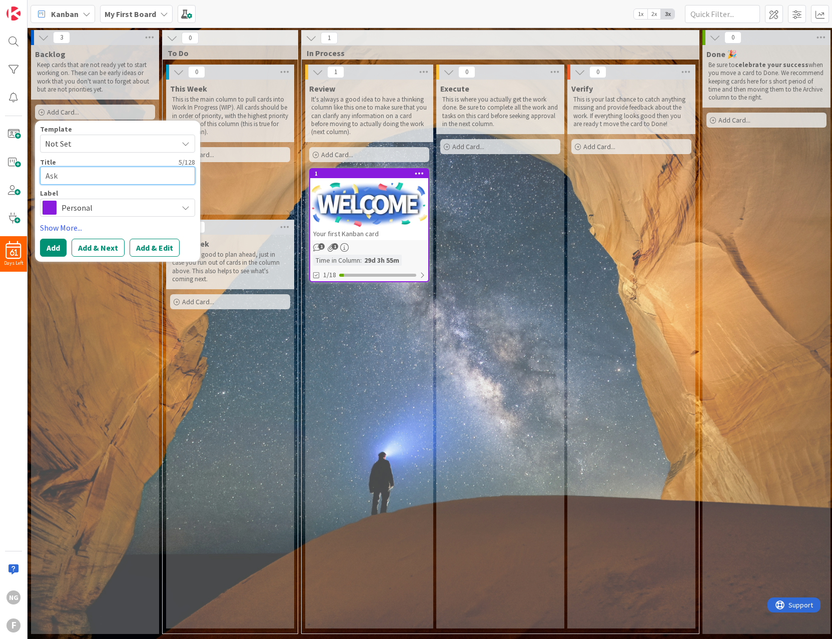
type textarea "x"
type textarea "Ask A"
type textarea "x"
type textarea "Ask Ad"
type textarea "x"
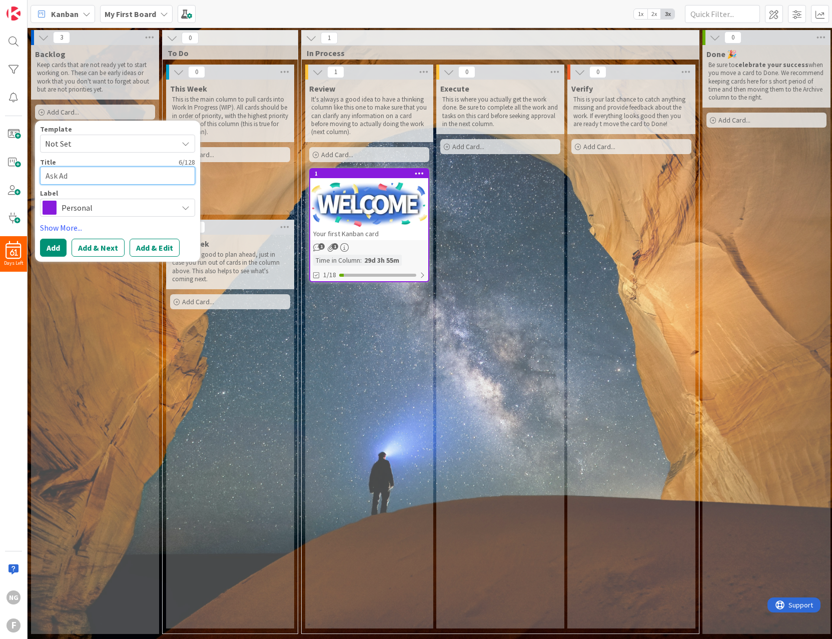
type textarea "Ask Adr"
type textarea "x"
type textarea "Ask Adri"
type textarea "x"
type textarea "Ask Adria"
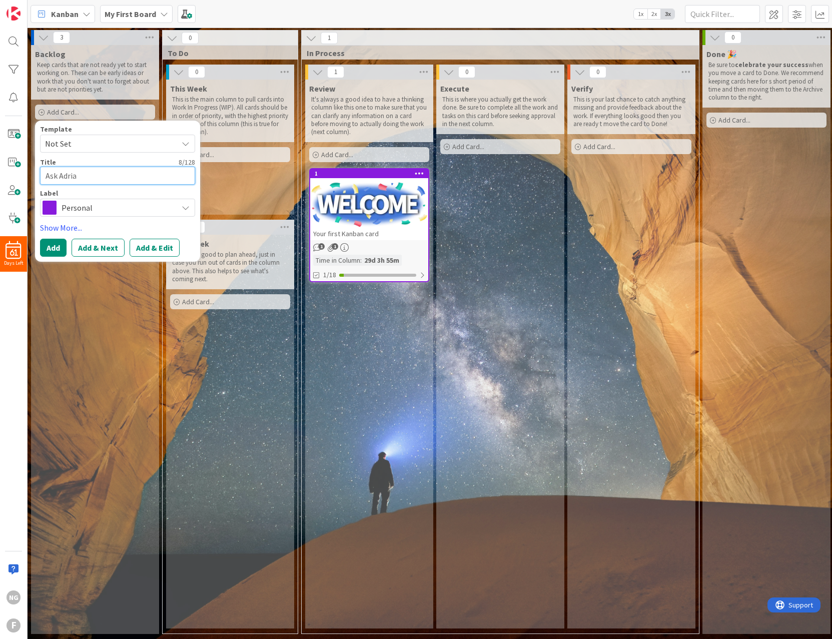
type textarea "x"
type textarea "Ask [PERSON_NAME]"
type textarea "x"
type textarea "Ask [PERSON_NAME]"
type textarea "x"
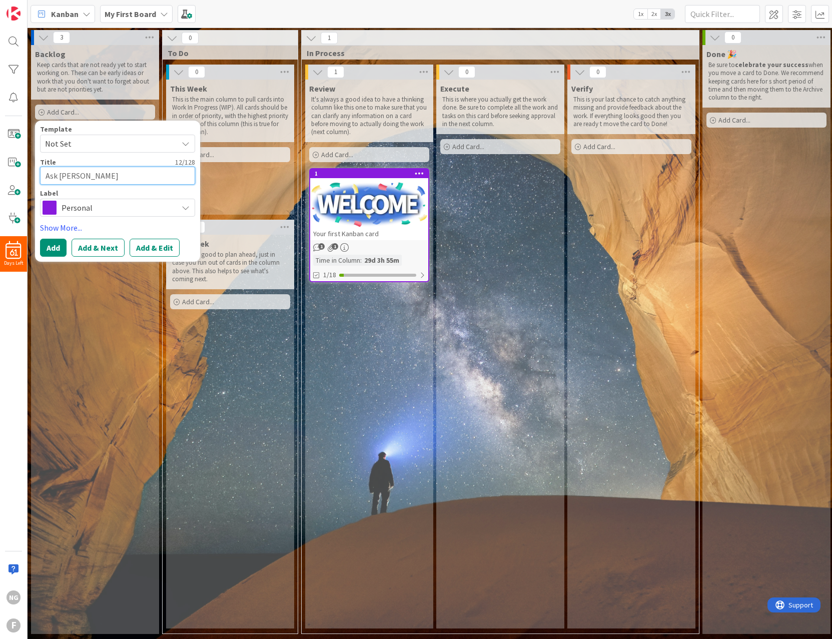
type textarea "Ask [PERSON_NAME] ab"
type textarea "x"
type textarea "Ask [PERSON_NAME]"
type textarea "x"
type textarea "Ask [PERSON_NAME]"
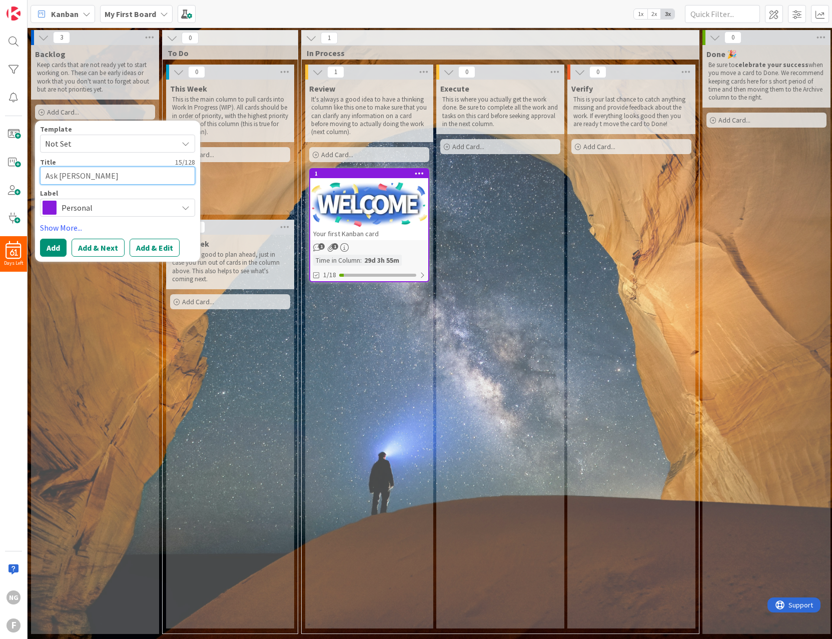
type textarea "x"
type textarea "Ask [PERSON_NAME]"
type textarea "x"
type textarea "Ask [PERSON_NAME] abou t"
type textarea "x"
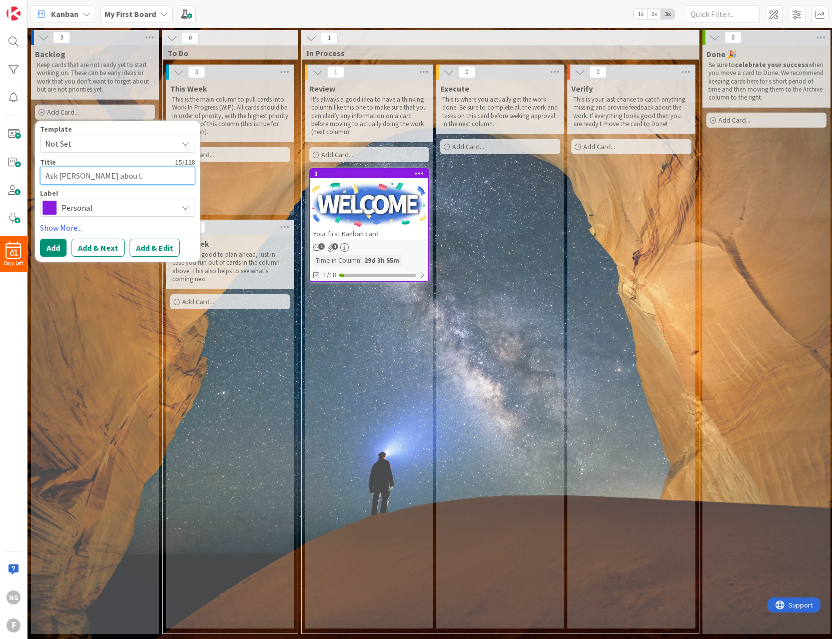
type textarea "Ask [PERSON_NAME] abou th"
type textarea "x"
type textarea "Ask [PERSON_NAME] abou the"
type textarea "x"
type textarea "Ask [PERSON_NAME] abou the"
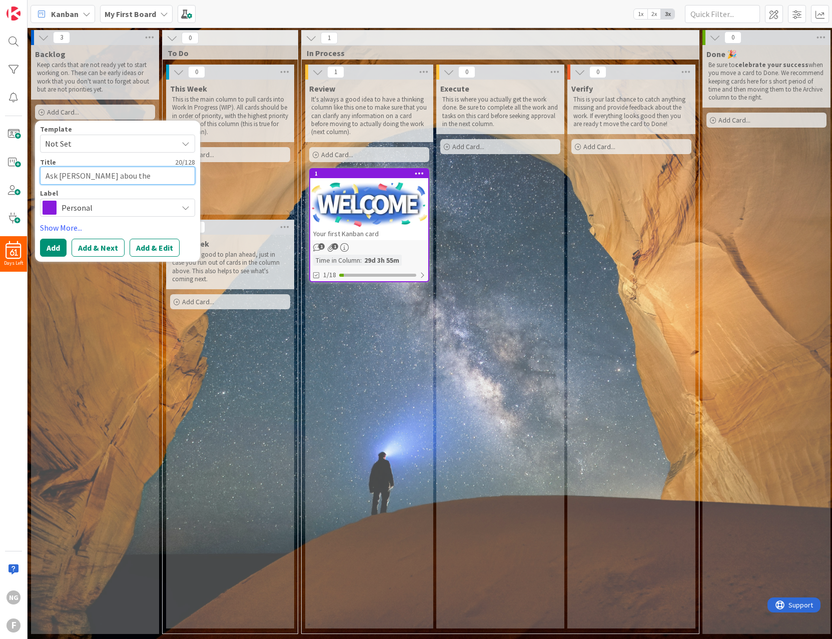
type textarea "x"
type textarea "Ask [PERSON_NAME] abou the G"
type textarea "x"
type textarea "Ask [PERSON_NAME] abou the g"
type textarea "x"
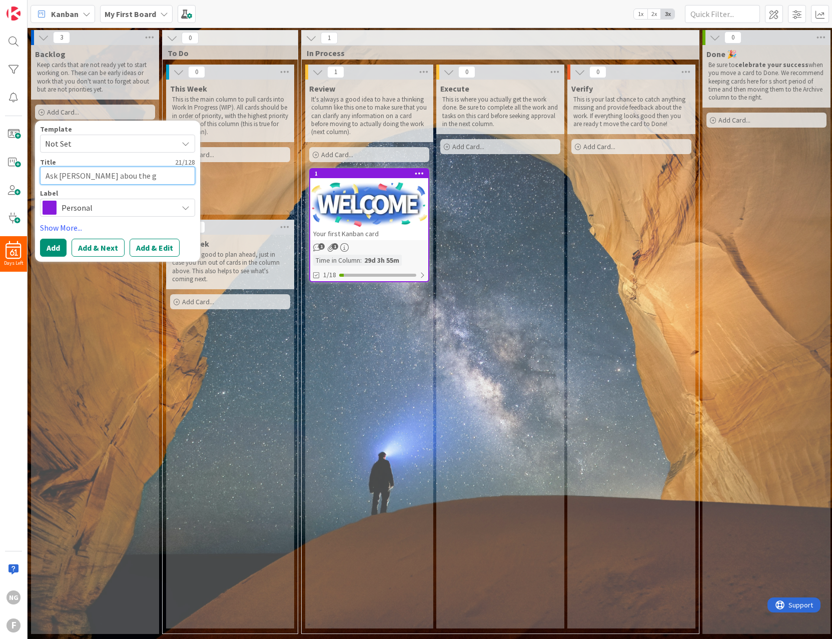
type textarea "Ask [PERSON_NAME] abou the gr"
type textarea "x"
type textarea "Ask [PERSON_NAME] abou the gre"
type textarea "x"
type textarea "Ask [PERSON_NAME] abou the gree"
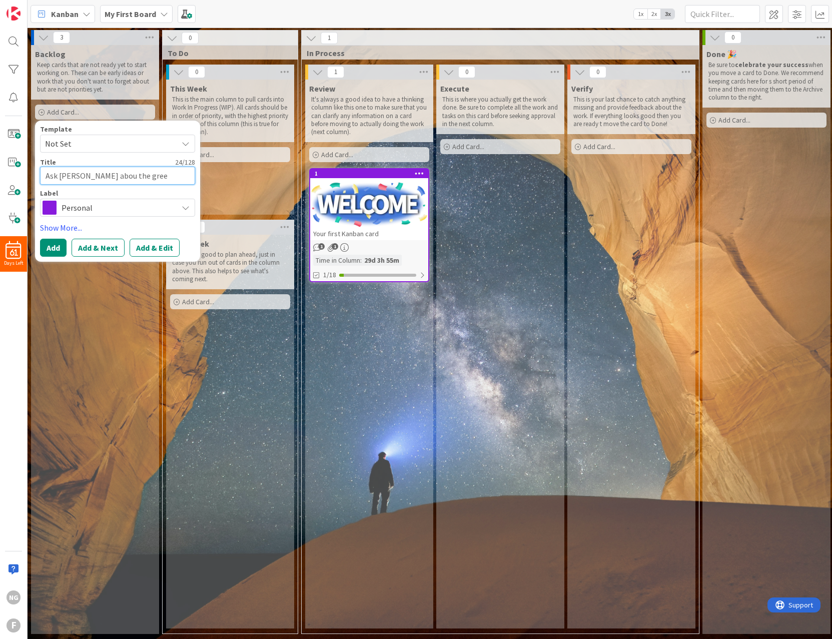
type textarea "x"
type textarea "Ask [PERSON_NAME] abou the green"
type textarea "x"
type textarea "Ask [PERSON_NAME] abou the green"
type textarea "x"
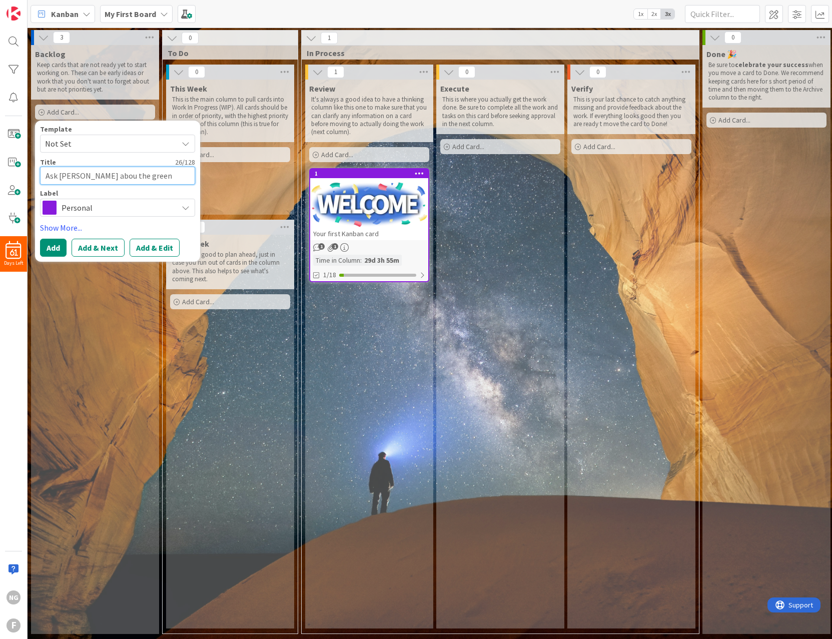
type textarea "Ask [PERSON_NAME] abou the green s"
type textarea "x"
type textarea "Ask [PERSON_NAME] abou the green st"
type textarea "x"
type textarea "Ask [PERSON_NAME] abou the green str"
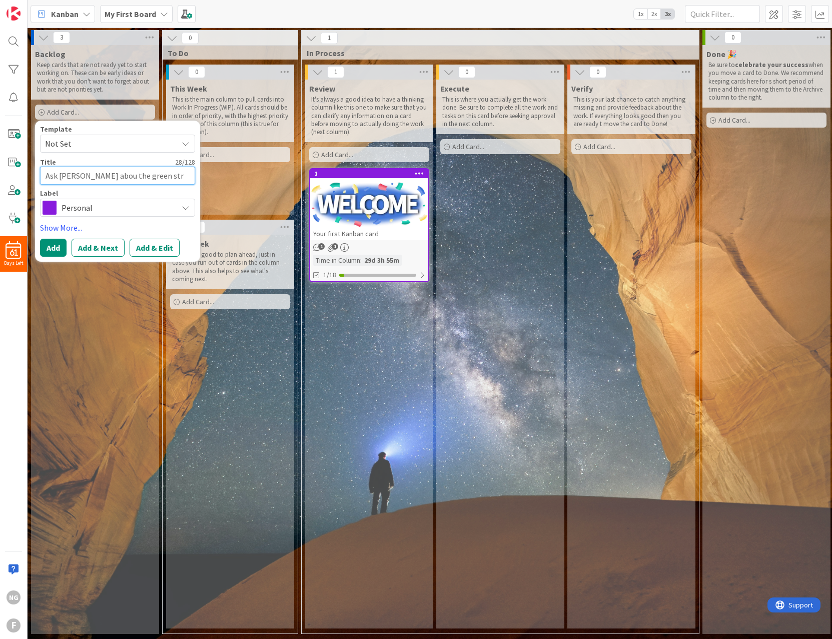
type textarea "x"
type textarea "Ask [PERSON_NAME] abou the green stre"
type textarea "x"
type textarea "Ask [PERSON_NAME] abou the green str"
type textarea "x"
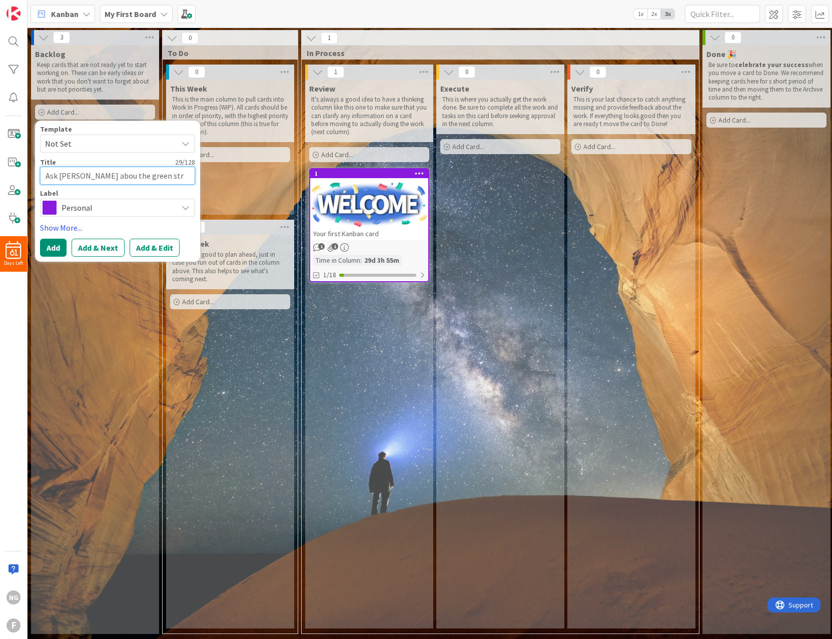
type textarea "Ask [PERSON_NAME] abou the green st"
type textarea "x"
type textarea "Ask [PERSON_NAME] abou the green s"
type textarea "x"
type textarea "Ask [PERSON_NAME] abou the green sc"
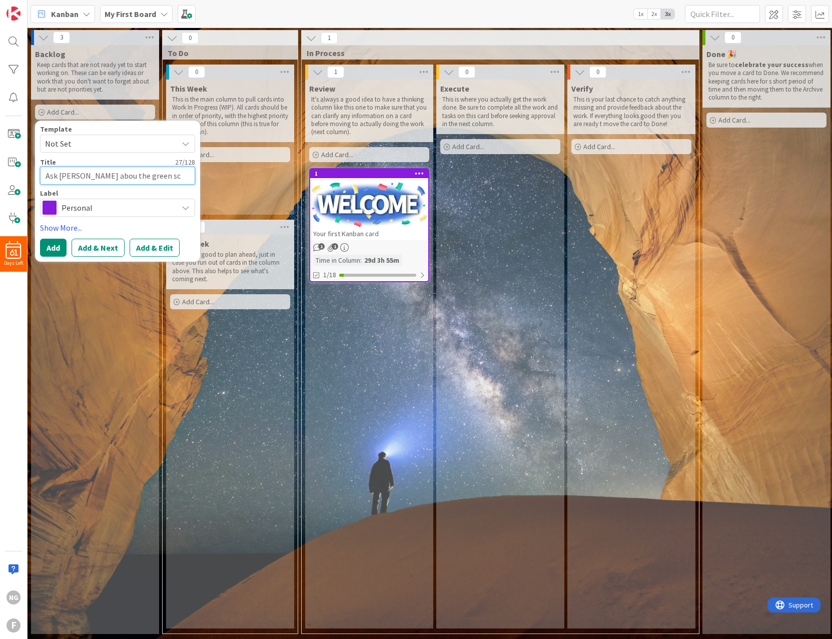
type textarea "x"
type textarea "Ask [PERSON_NAME] abou the green scr"
type textarea "x"
type textarea "Ask [PERSON_NAME] abou the green scre"
type textarea "x"
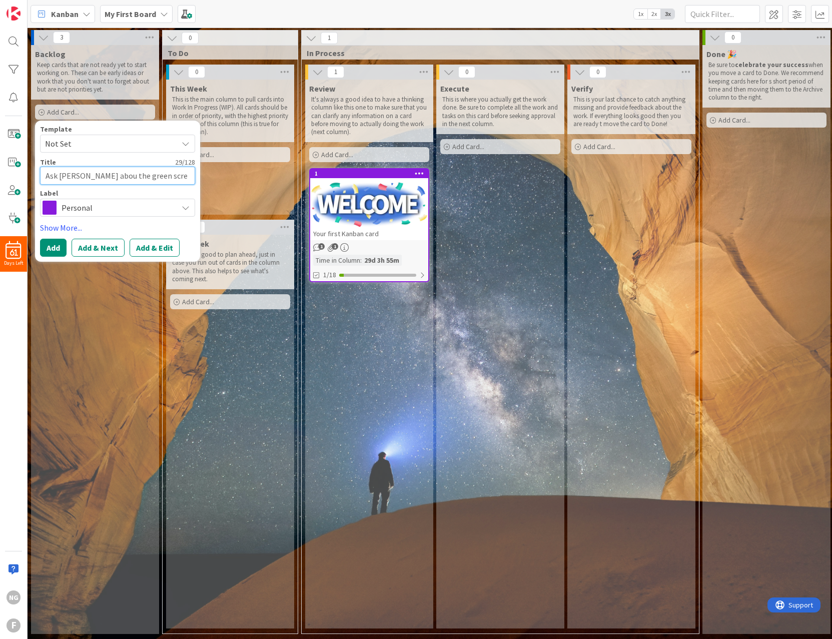
type textarea "Ask [PERSON_NAME] abou the green scree"
type textarea "x"
type textarea "Ask [PERSON_NAME] abou the green screen"
click at [91, 210] on span "Personal" at bounding box center [117, 208] width 111 height 14
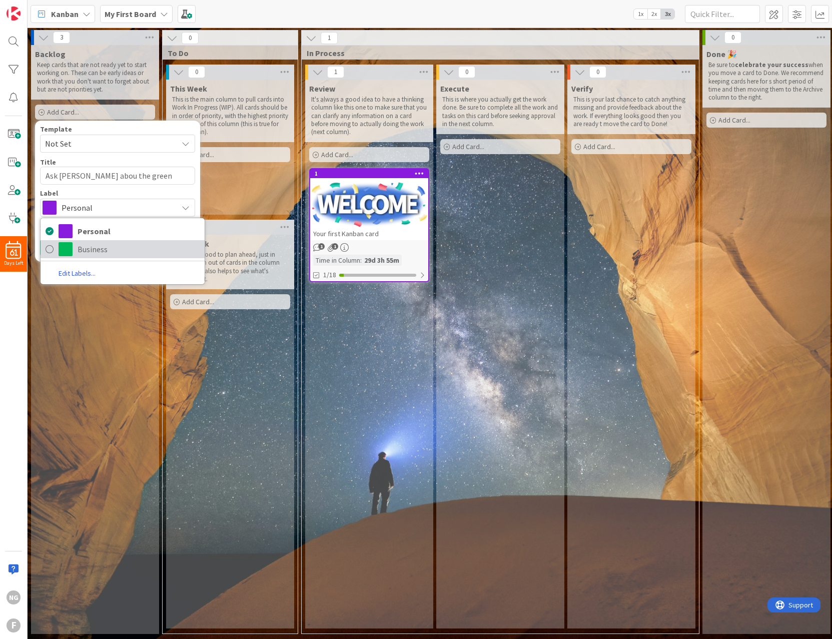
click at [106, 255] on span "Business" at bounding box center [139, 249] width 122 height 15
type textarea "x"
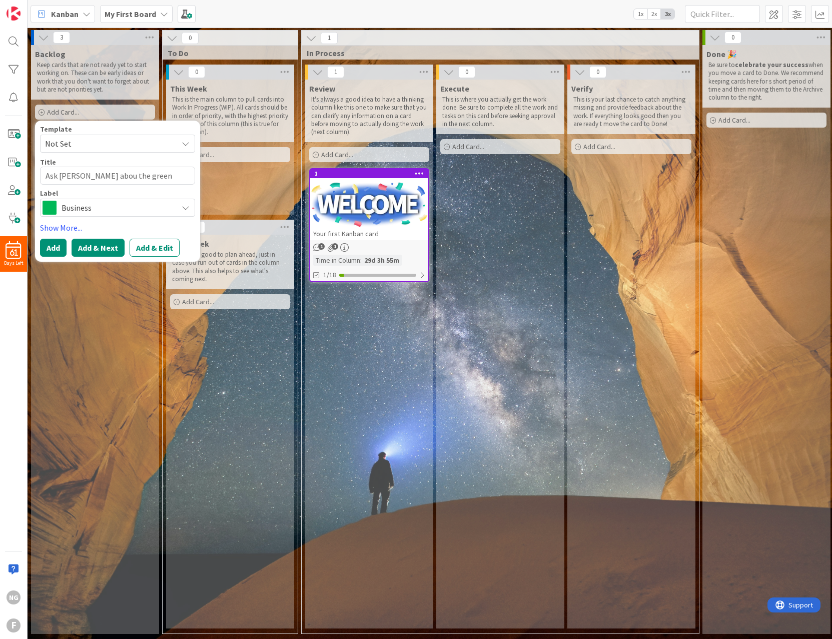
click at [100, 245] on button "Add & Next" at bounding box center [98, 248] width 53 height 18
click at [120, 318] on div "Backlog Keep cards that are not ready yet to start working on. These can be ear…" at bounding box center [95, 339] width 128 height 589
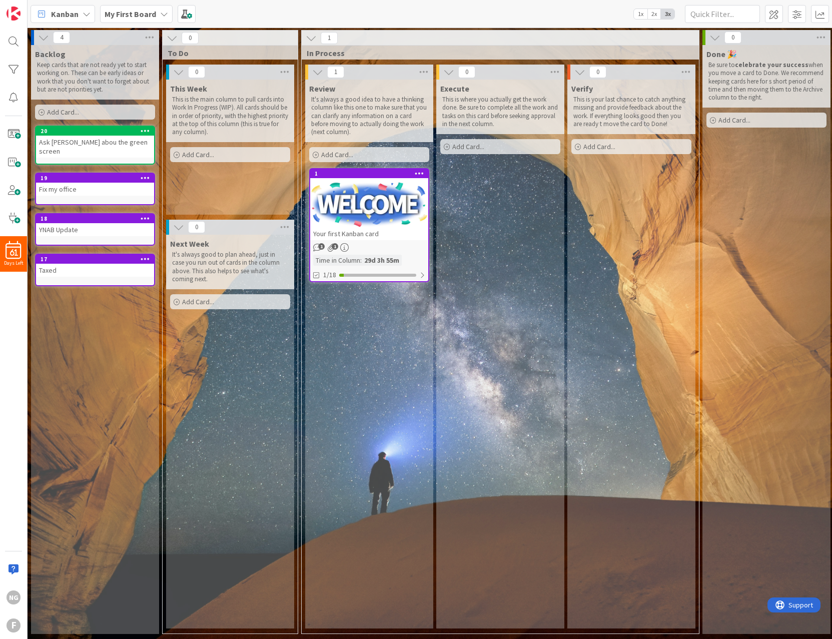
click at [144, 255] on icon at bounding box center [146, 258] width 10 height 7
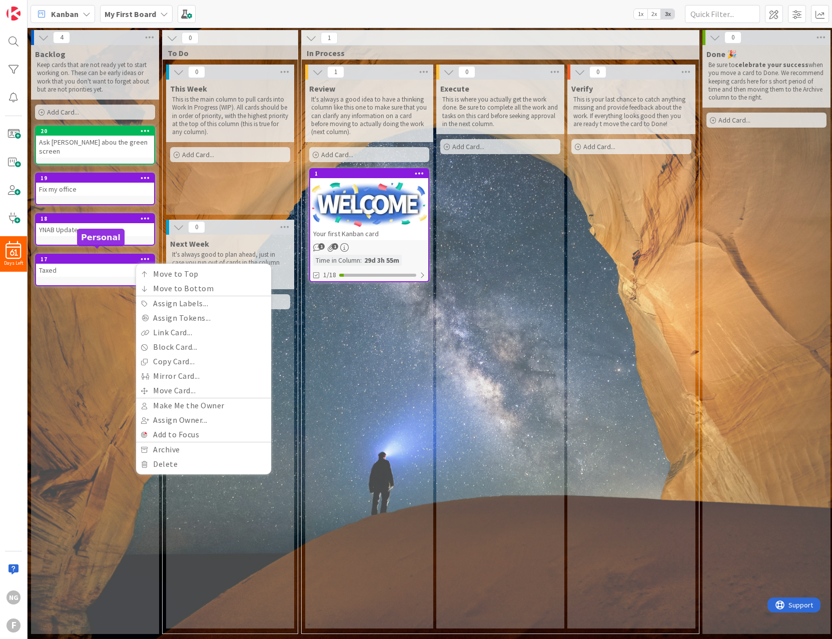
click at [88, 256] on div "17" at bounding box center [98, 259] width 114 height 7
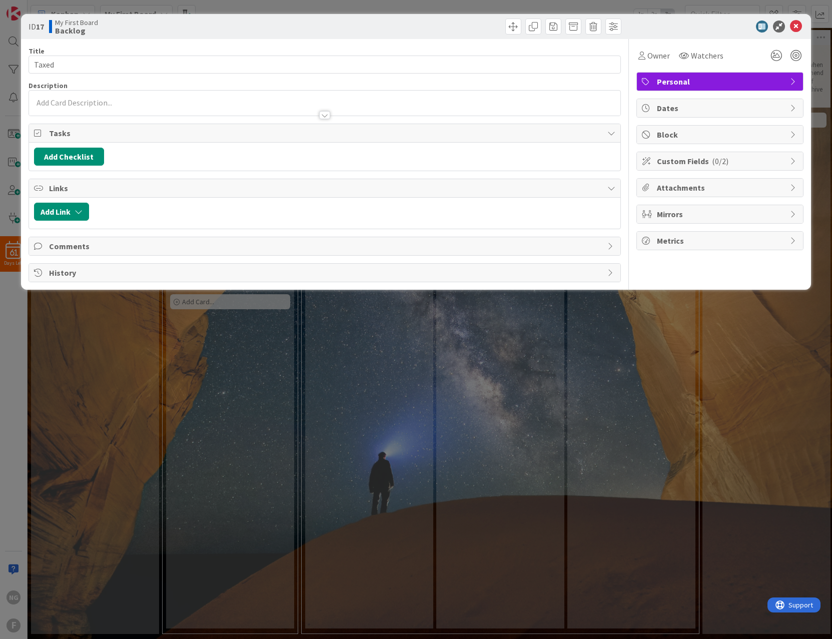
click at [39, 28] on b "17" at bounding box center [40, 27] width 8 height 10
click at [796, 24] on icon at bounding box center [796, 27] width 12 height 12
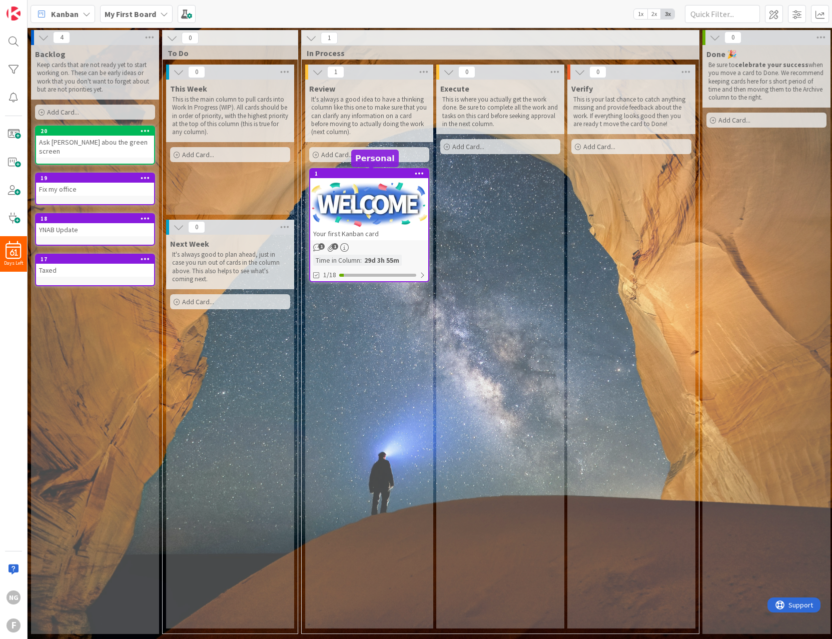
click at [335, 172] on div "1" at bounding box center [372, 173] width 114 height 7
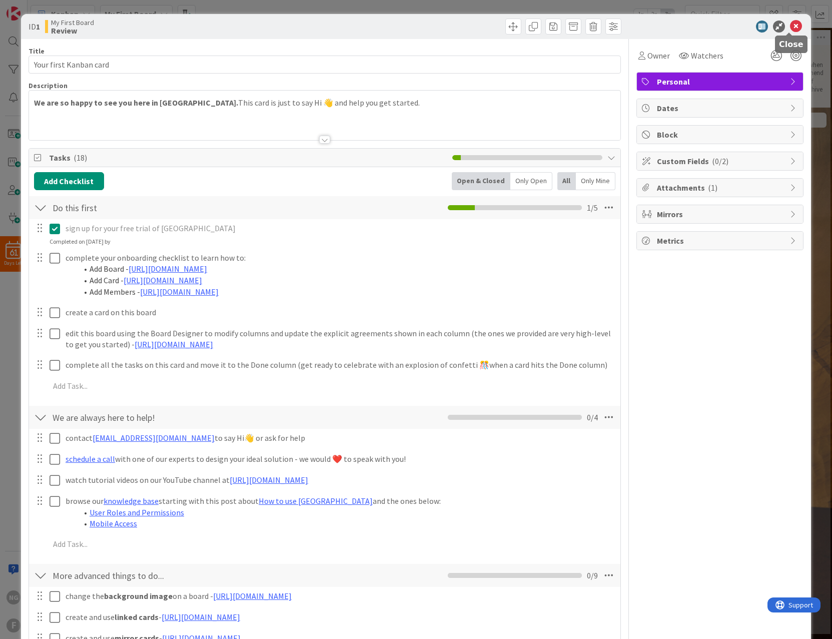
click at [790, 26] on icon at bounding box center [796, 27] width 12 height 12
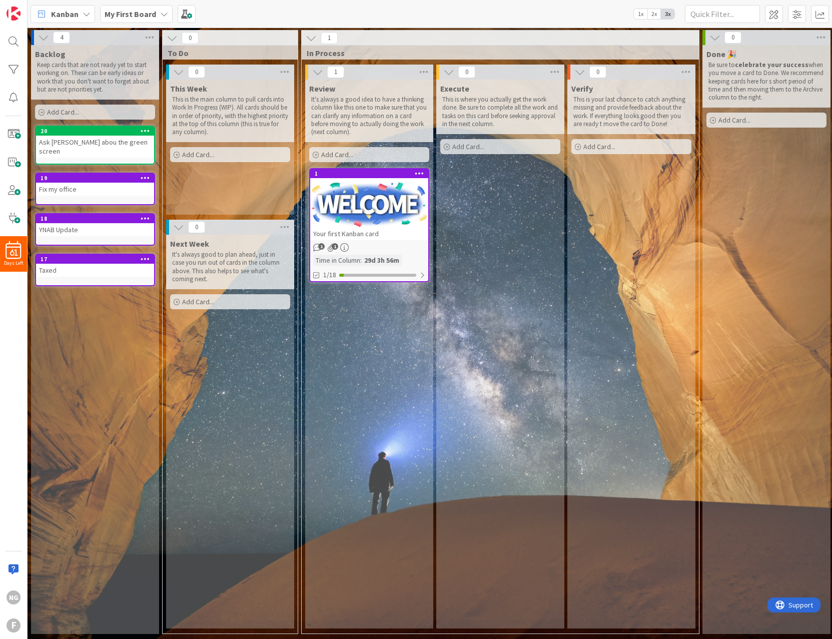
click at [81, 108] on div "Add Card..." at bounding box center [95, 112] width 120 height 15
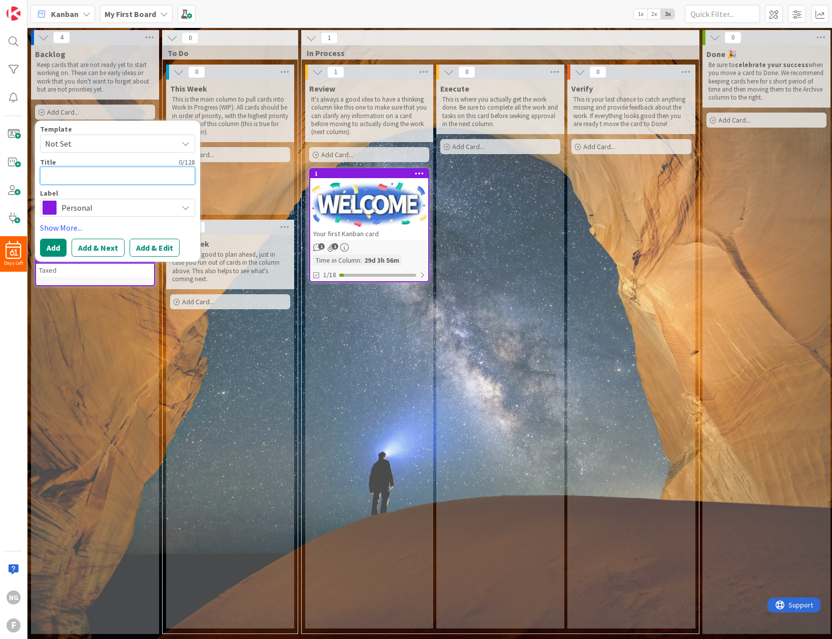
click at [100, 176] on textarea at bounding box center [117, 176] width 155 height 18
click at [82, 393] on div "Backlog Keep cards that are not ready yet to start working on. These can be ear…" at bounding box center [95, 339] width 128 height 589
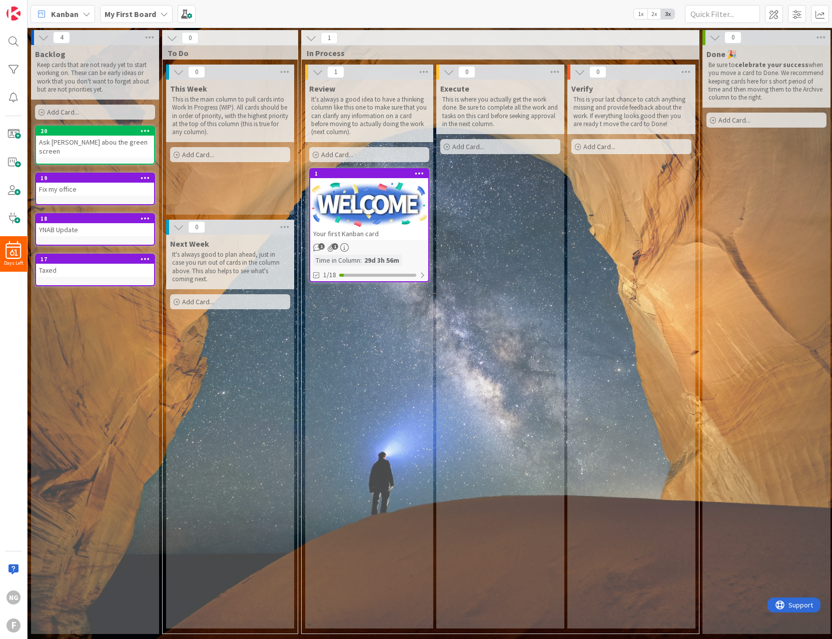
click at [73, 107] on div "Add Card..." at bounding box center [95, 112] width 120 height 15
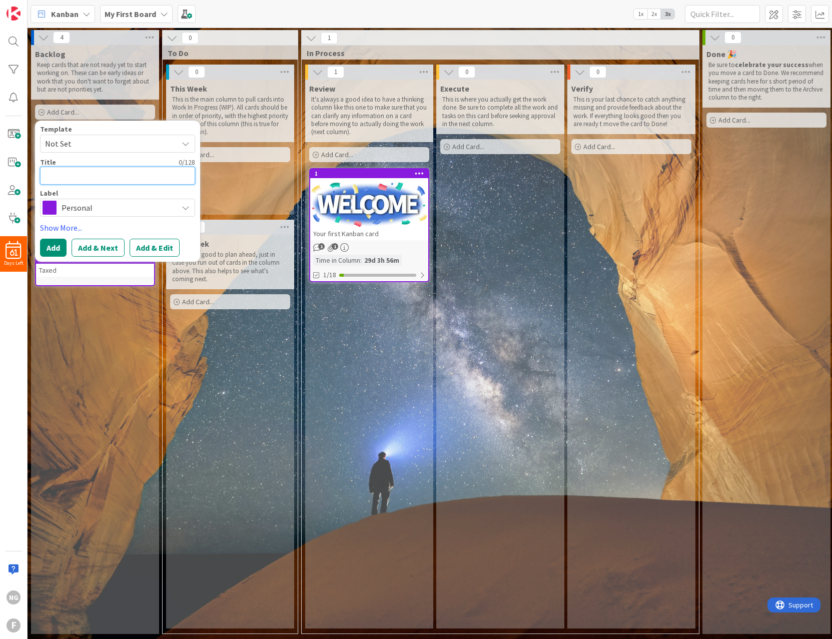
type textarea "x"
type textarea "F"
type textarea "x"
type textarea "Fi"
type textarea "x"
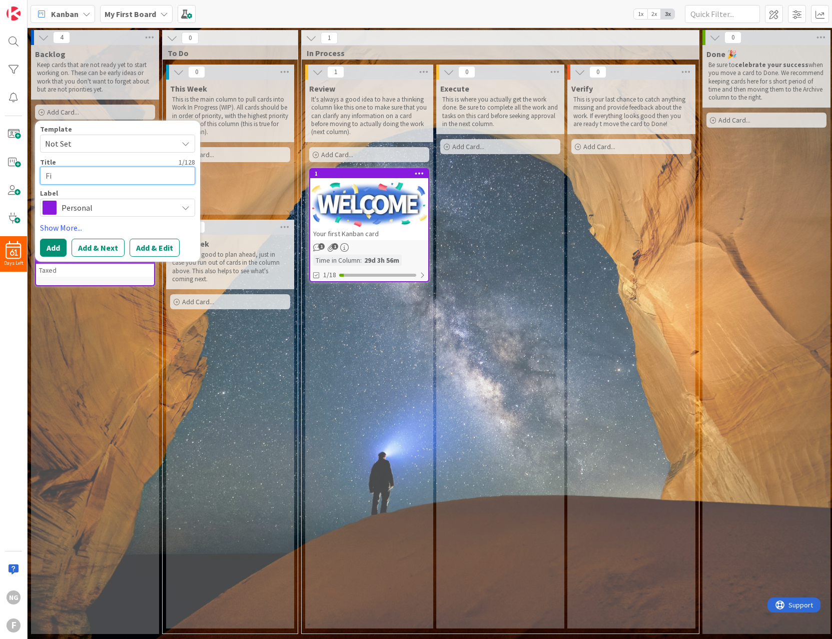
type textarea "Fix"
type textarea "x"
type textarea "Fix"
type textarea "x"
type textarea "Fix t"
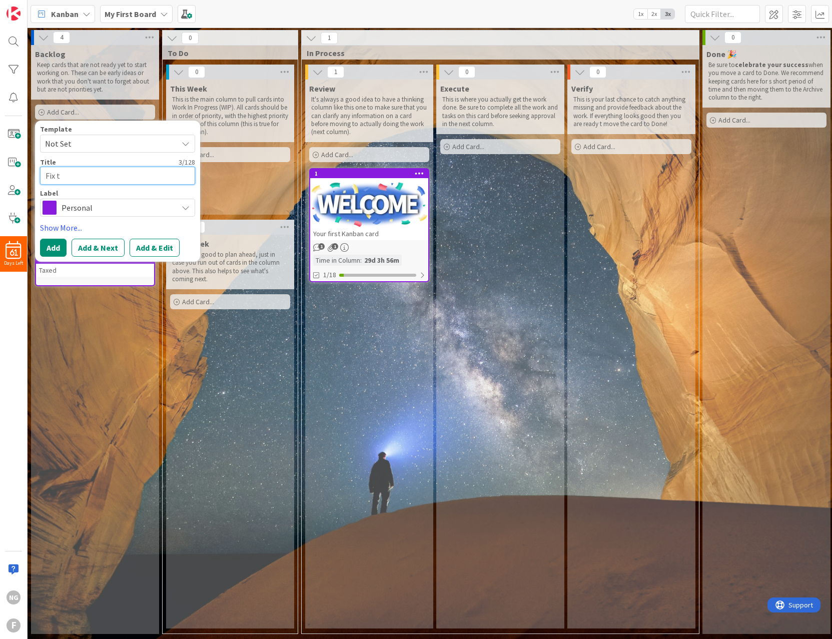
type textarea "x"
type textarea "Fix th"
type textarea "x"
type textarea "Fix the"
type textarea "x"
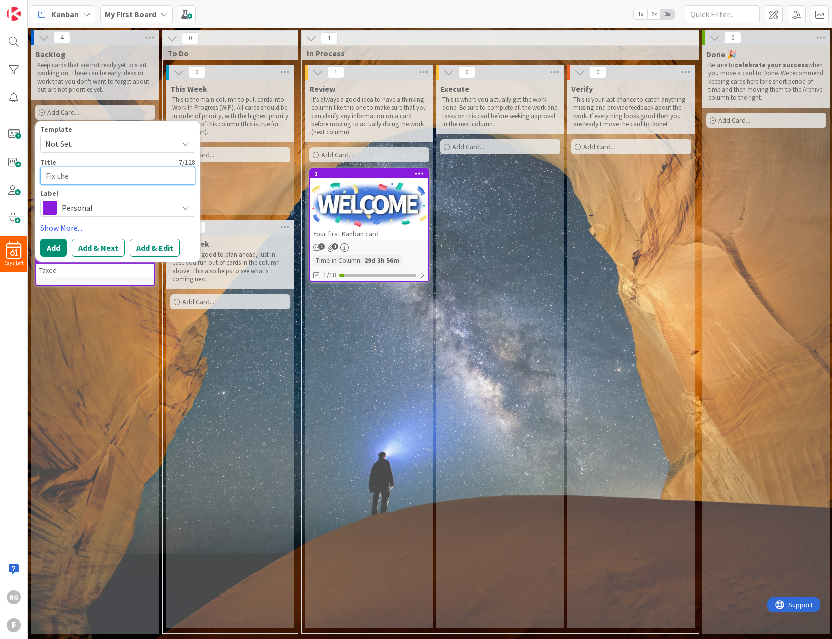
type textarea "Fix the"
type textarea "x"
type textarea "Fix the m"
type textarea "x"
type textarea "Fix the mu"
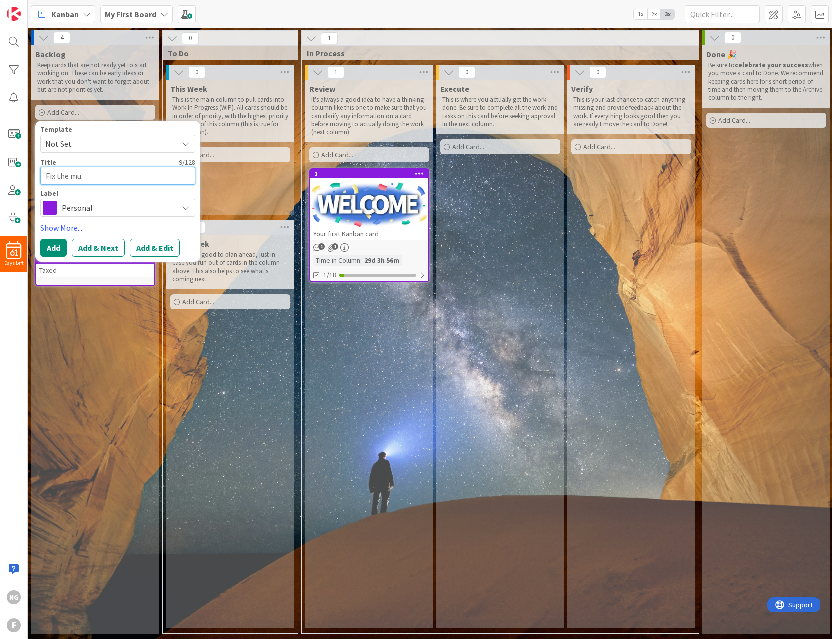
type textarea "x"
type textarea "Fix the mud"
type textarea "x"
type textarea "Fix the mud"
type textarea "x"
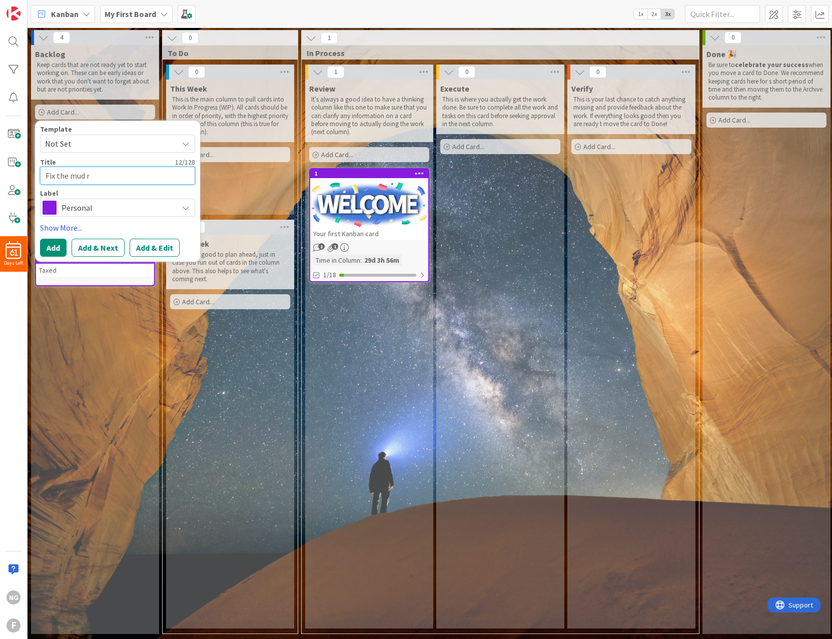
type textarea "Fix the mud ro"
type textarea "x"
type textarea "Fix the mud roo"
type textarea "x"
type textarea "Fix the mud room"
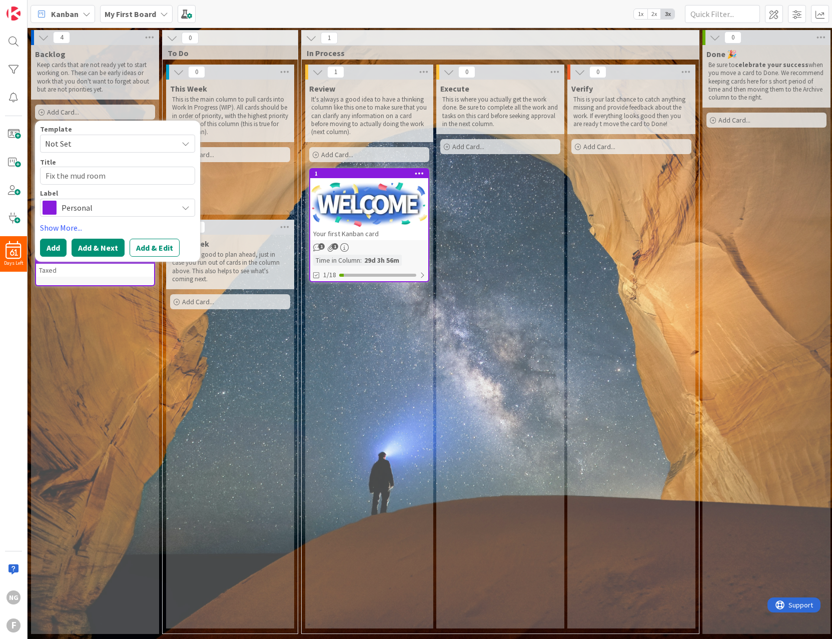
click at [90, 246] on button "Add & Next" at bounding box center [98, 248] width 53 height 18
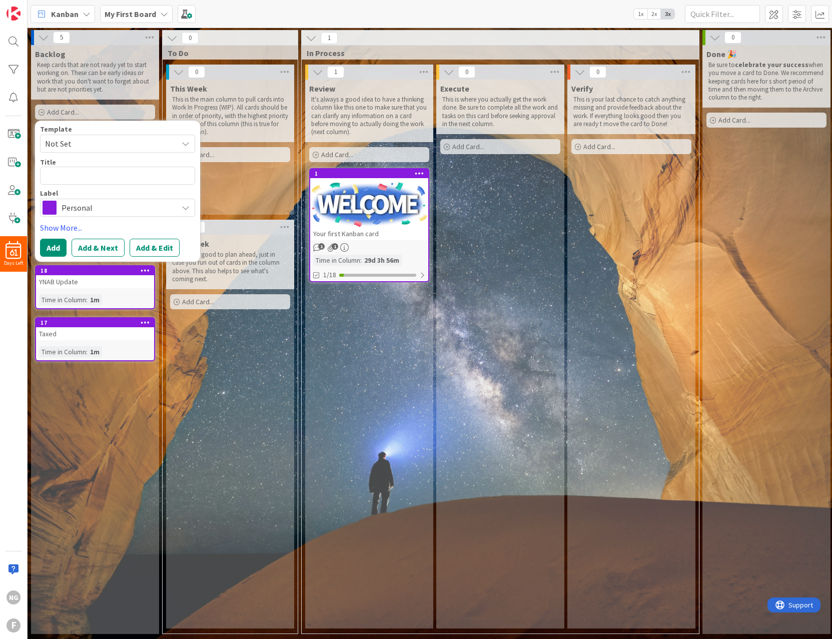
click at [81, 146] on span "Not Set" at bounding box center [107, 143] width 125 height 13
click at [117, 218] on div "Template Not Set Not Set Add Card Templates Title 0 / 128 Label Personal Person…" at bounding box center [117, 191] width 155 height 131
click at [86, 177] on textarea at bounding box center [117, 176] width 155 height 18
type textarea "x"
click at [136, 435] on div "Backlog Keep cards that are not ready yet to start working on. These can be ear…" at bounding box center [95, 339] width 128 height 589
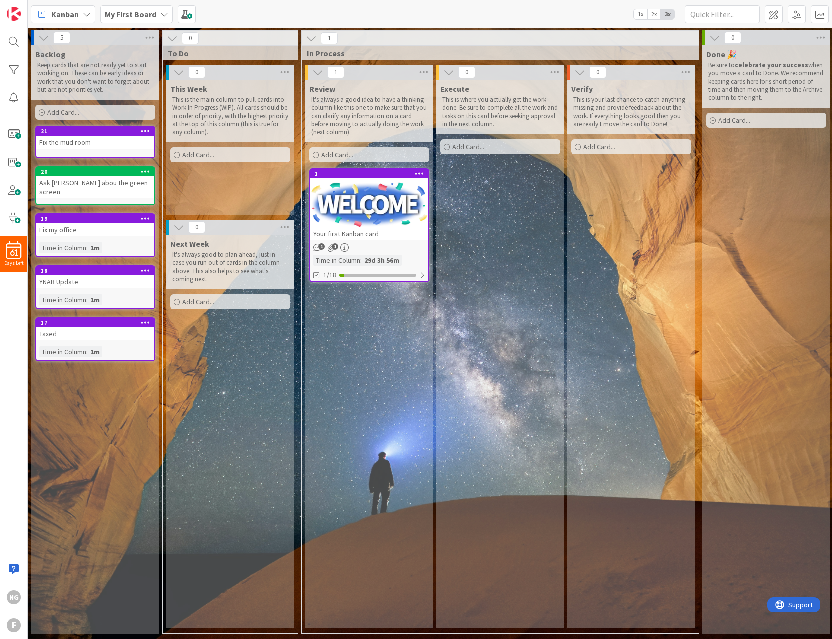
click at [83, 184] on div "Ask [PERSON_NAME] abou the green screen" at bounding box center [95, 187] width 118 height 22
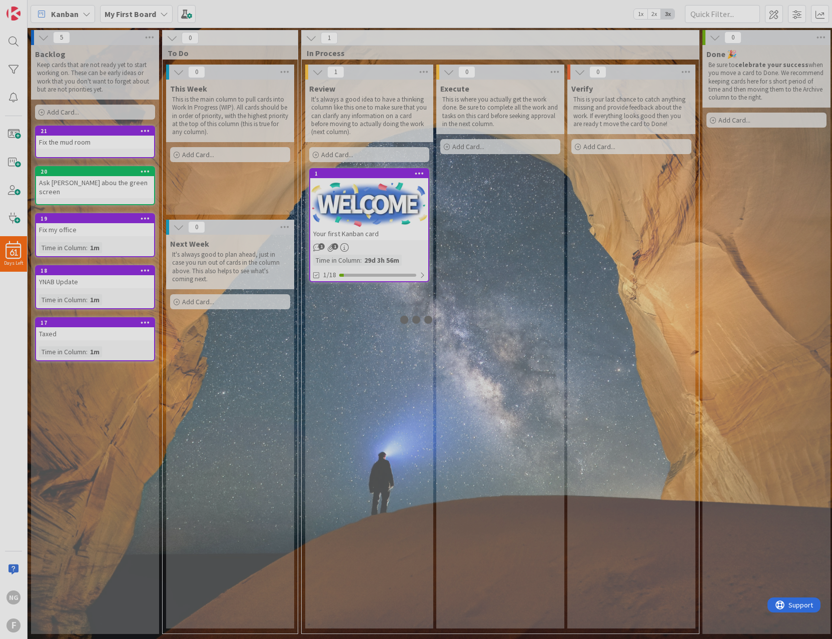
click at [83, 184] on div at bounding box center [416, 319] width 832 height 639
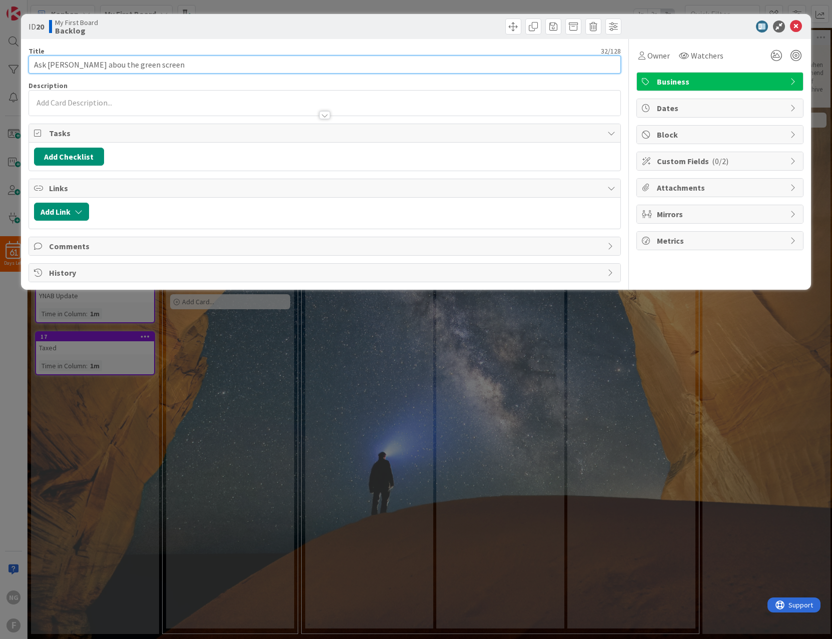
click at [85, 66] on input "Ask [PERSON_NAME] abou the green screen" at bounding box center [325, 65] width 593 height 18
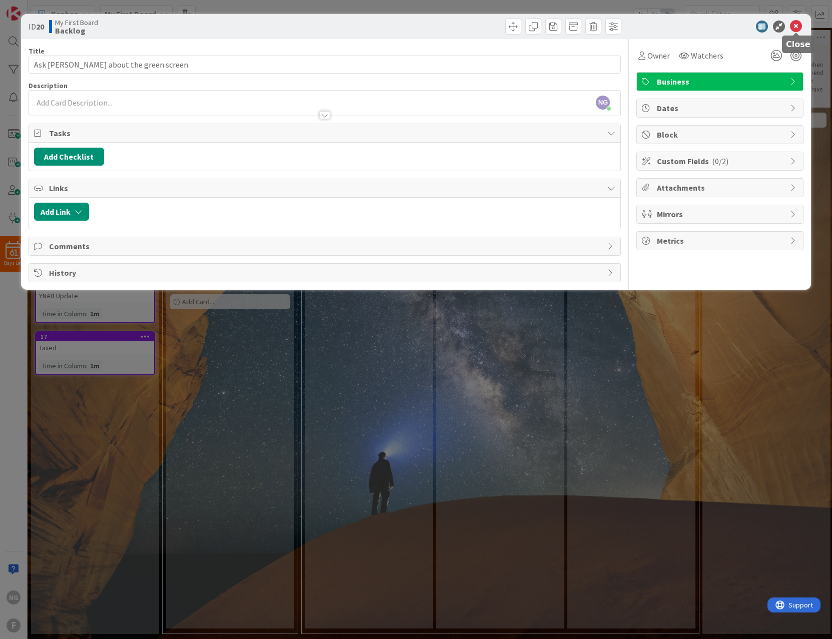
click at [795, 28] on icon at bounding box center [796, 27] width 12 height 12
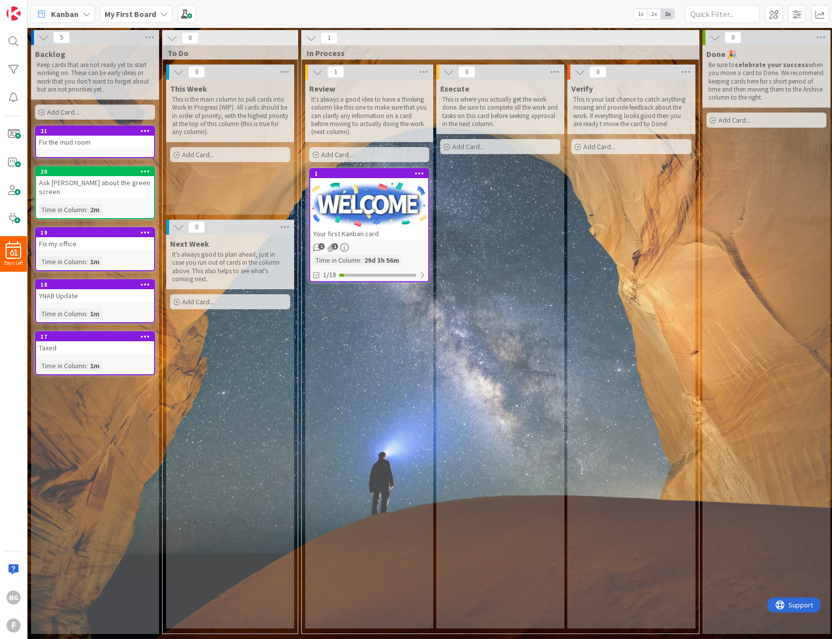
click at [243, 407] on div "Next Week It's always good to plan ahead, just in case you run out of cards in …" at bounding box center [230, 432] width 128 height 394
click at [12, 218] on span at bounding box center [14, 218] width 20 height 20
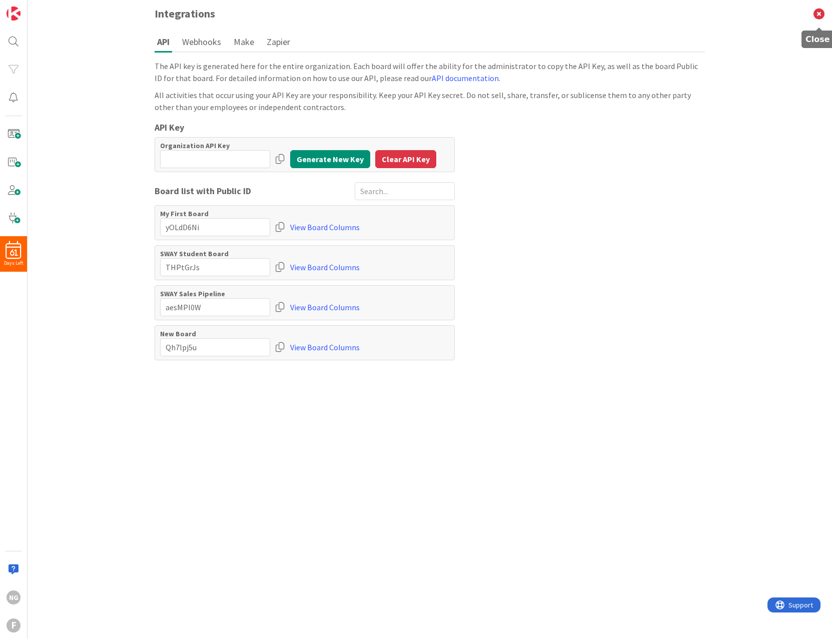
click at [818, 16] on icon at bounding box center [819, 14] width 26 height 28
